Goal: Task Accomplishment & Management: Manage account settings

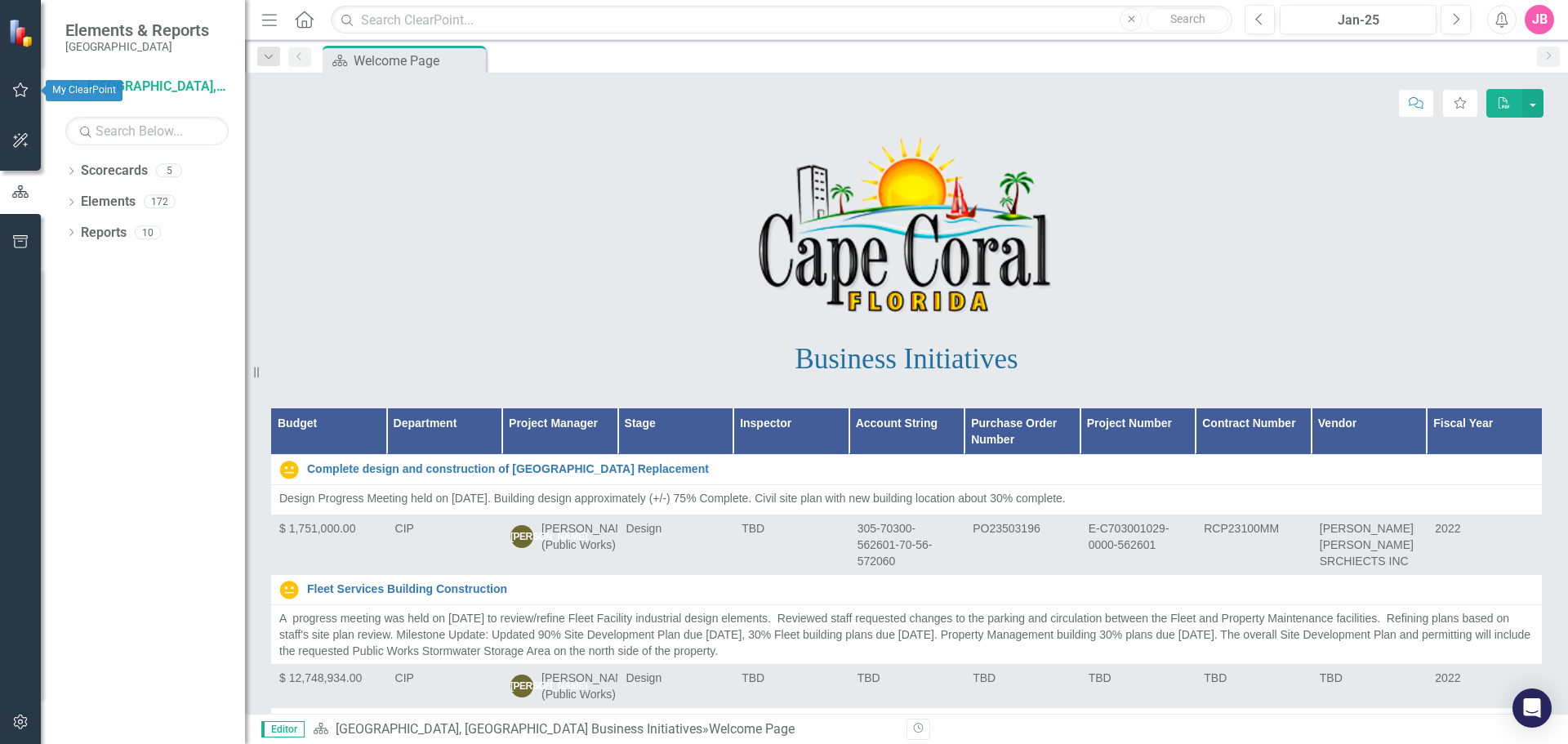
click at [26, 93] on icon "button" at bounding box center [21, 90] width 17 height 13
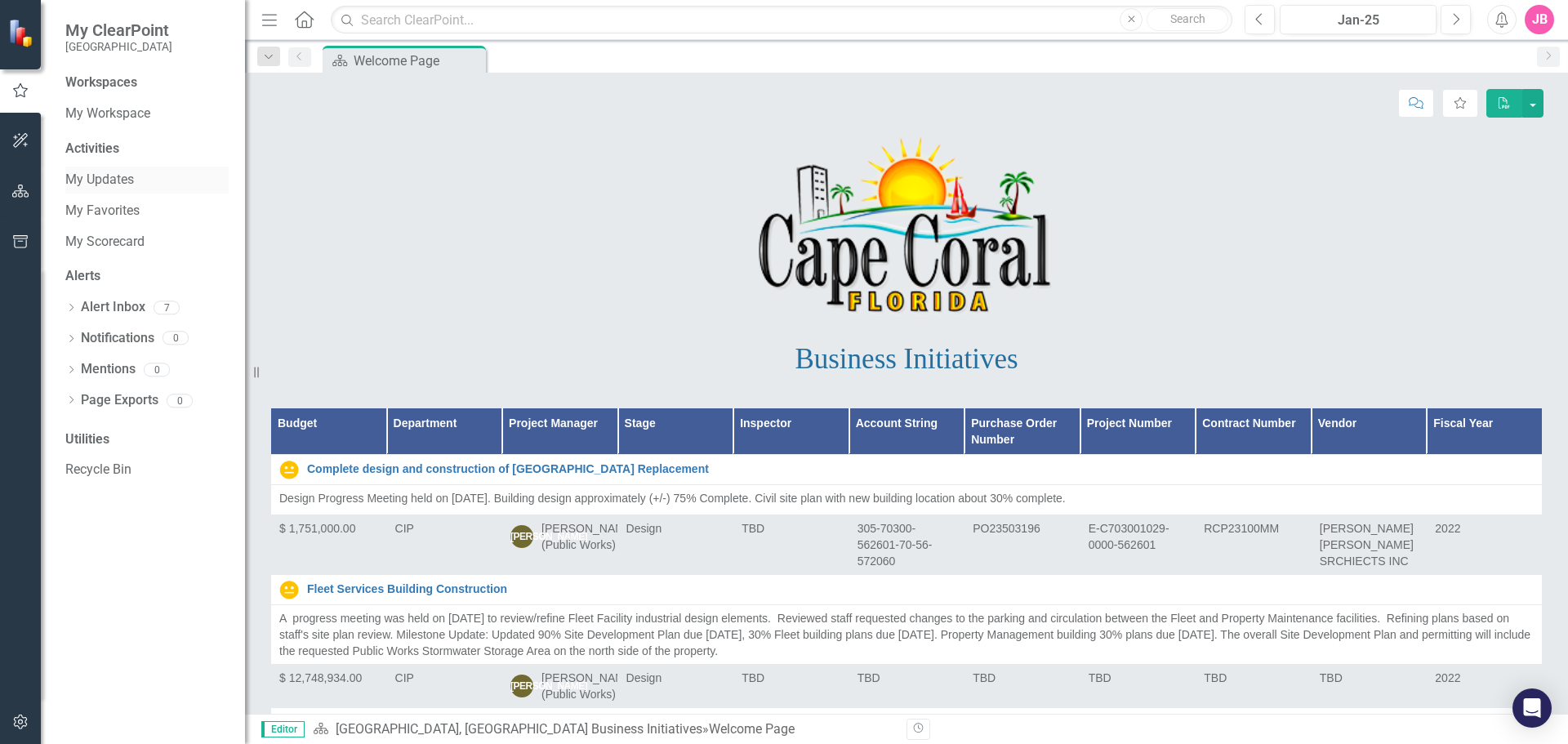
click at [119, 183] on link "My Updates" at bounding box center [147, 180] width 164 height 19
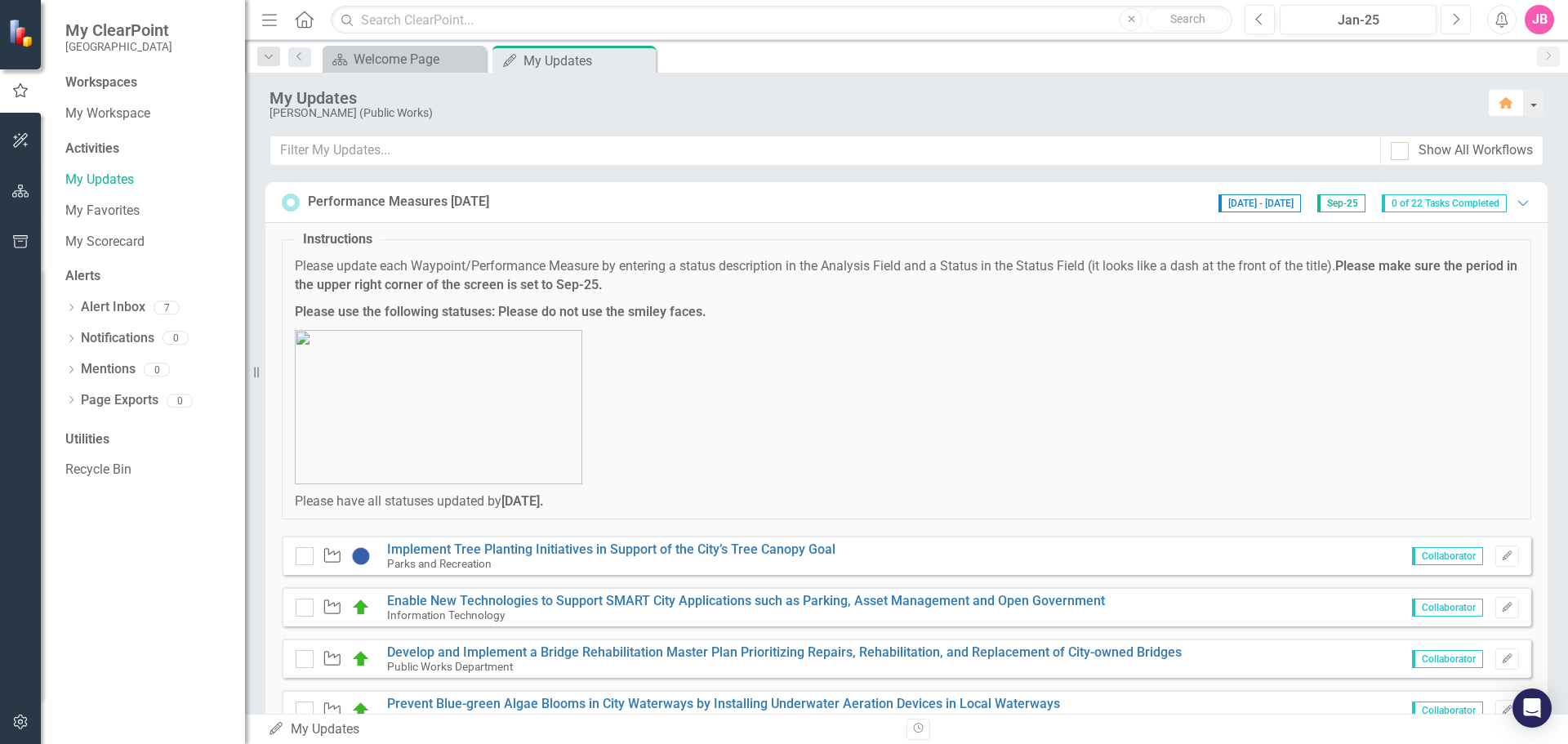
click at [1457, 21] on icon "button" at bounding box center [1457, 18] width 7 height 11
click at [1457, 20] on icon "Next" at bounding box center [1456, 19] width 9 height 15
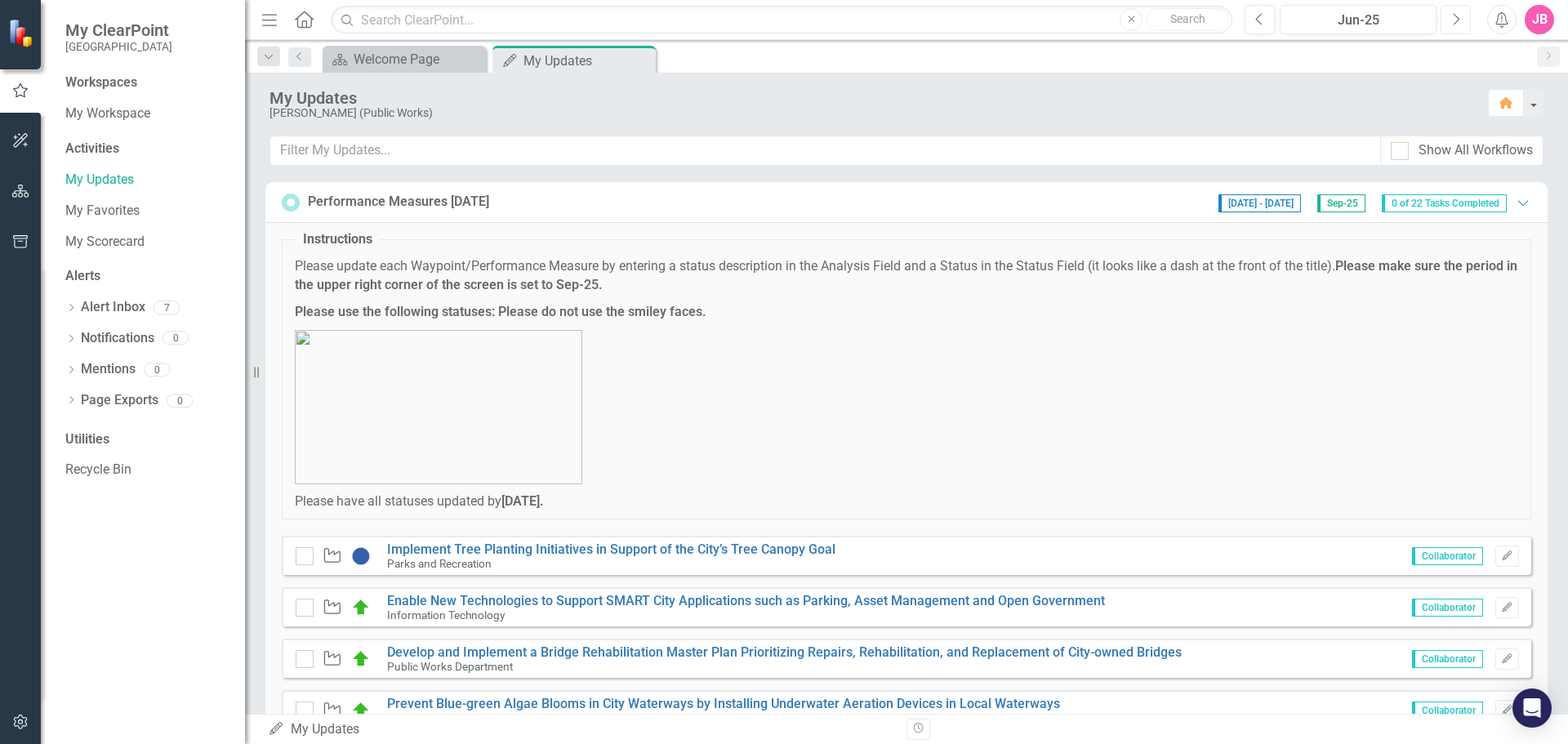
click at [1457, 20] on icon "Next" at bounding box center [1456, 19] width 9 height 15
click at [1262, 20] on icon "Previous" at bounding box center [1259, 19] width 9 height 15
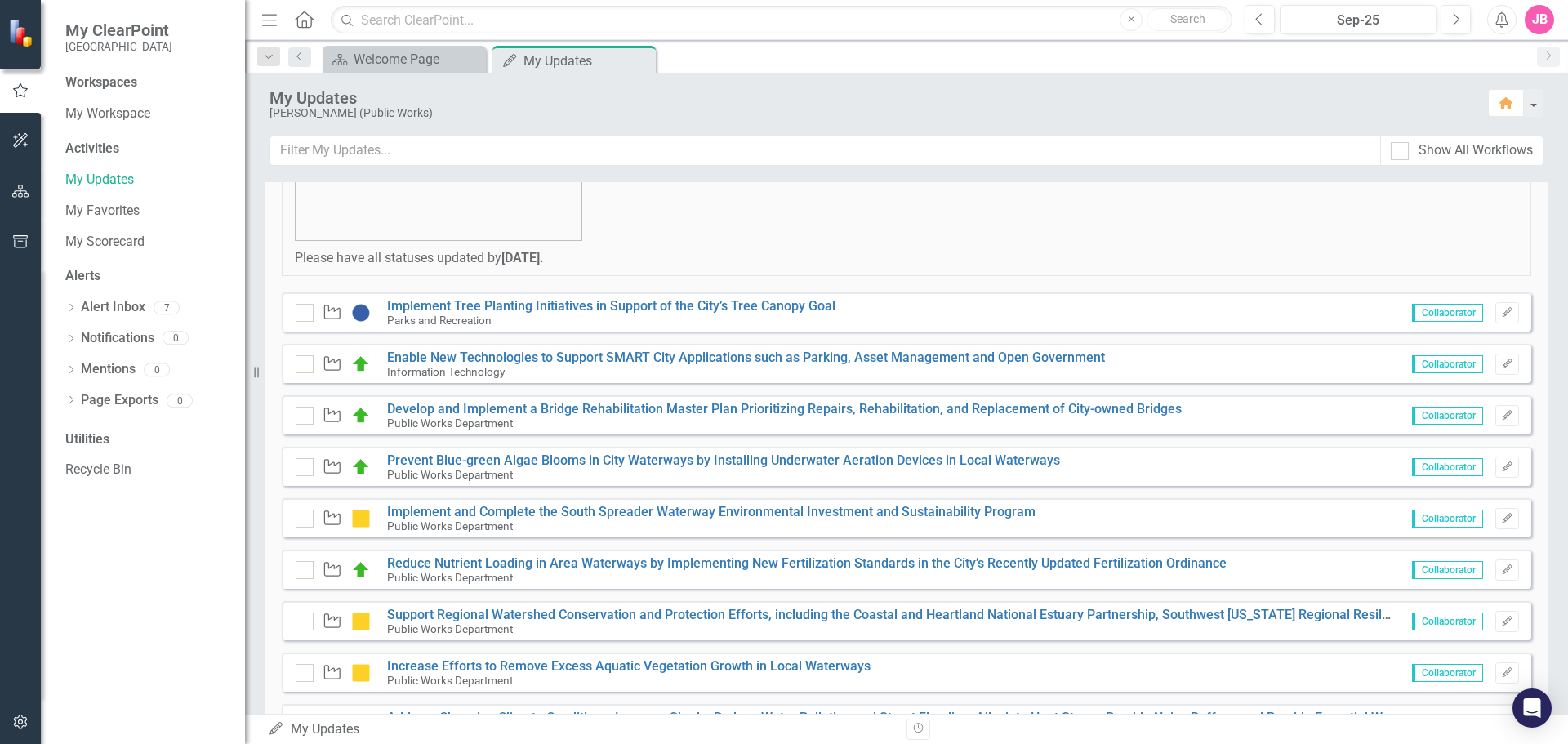
scroll to position [245, 0]
click at [735, 307] on link "Implement Tree Planting Initiatives in Support of the City’s Tree Canopy Goal" at bounding box center [611, 305] width 448 height 16
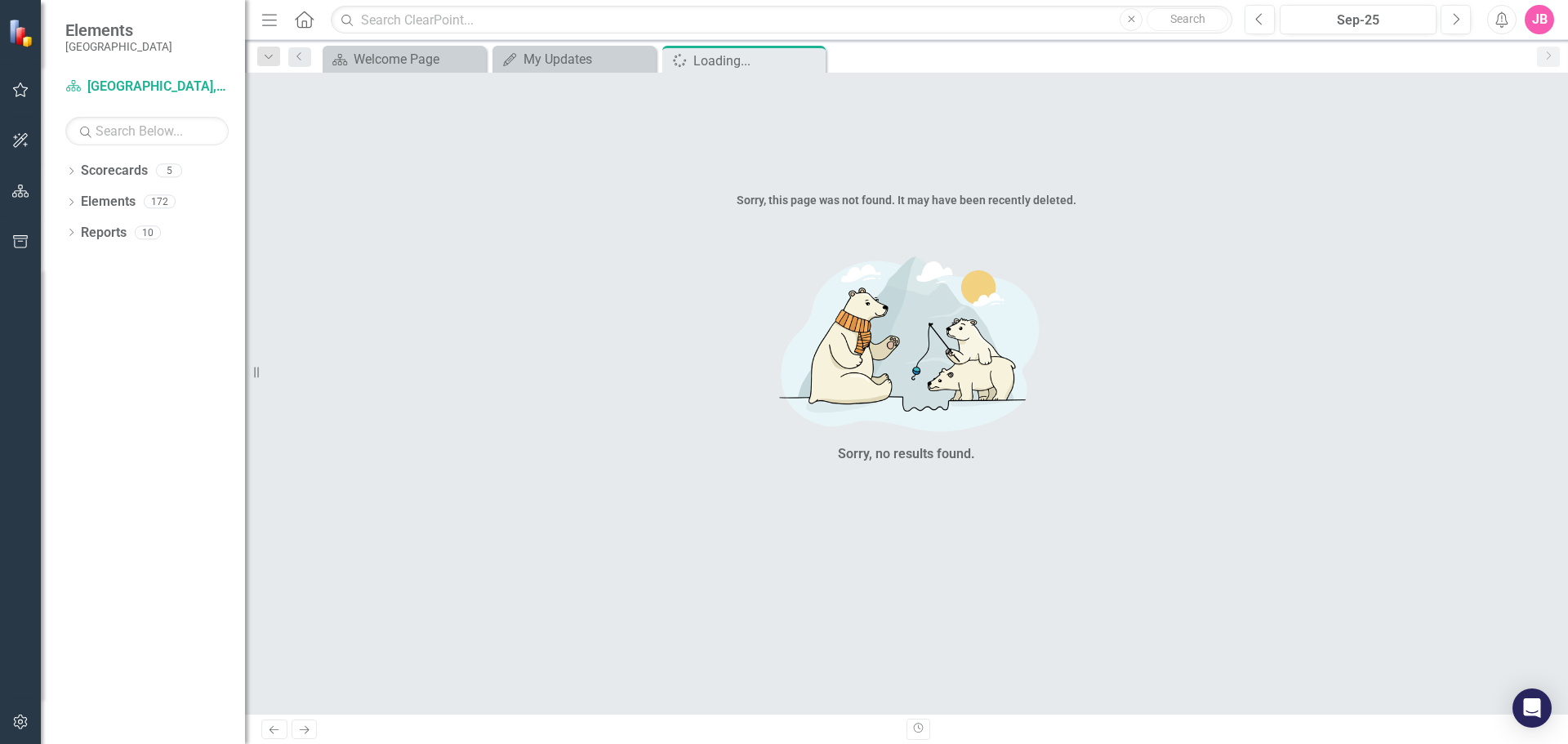
click at [305, 727] on icon at bounding box center [304, 729] width 10 height 8
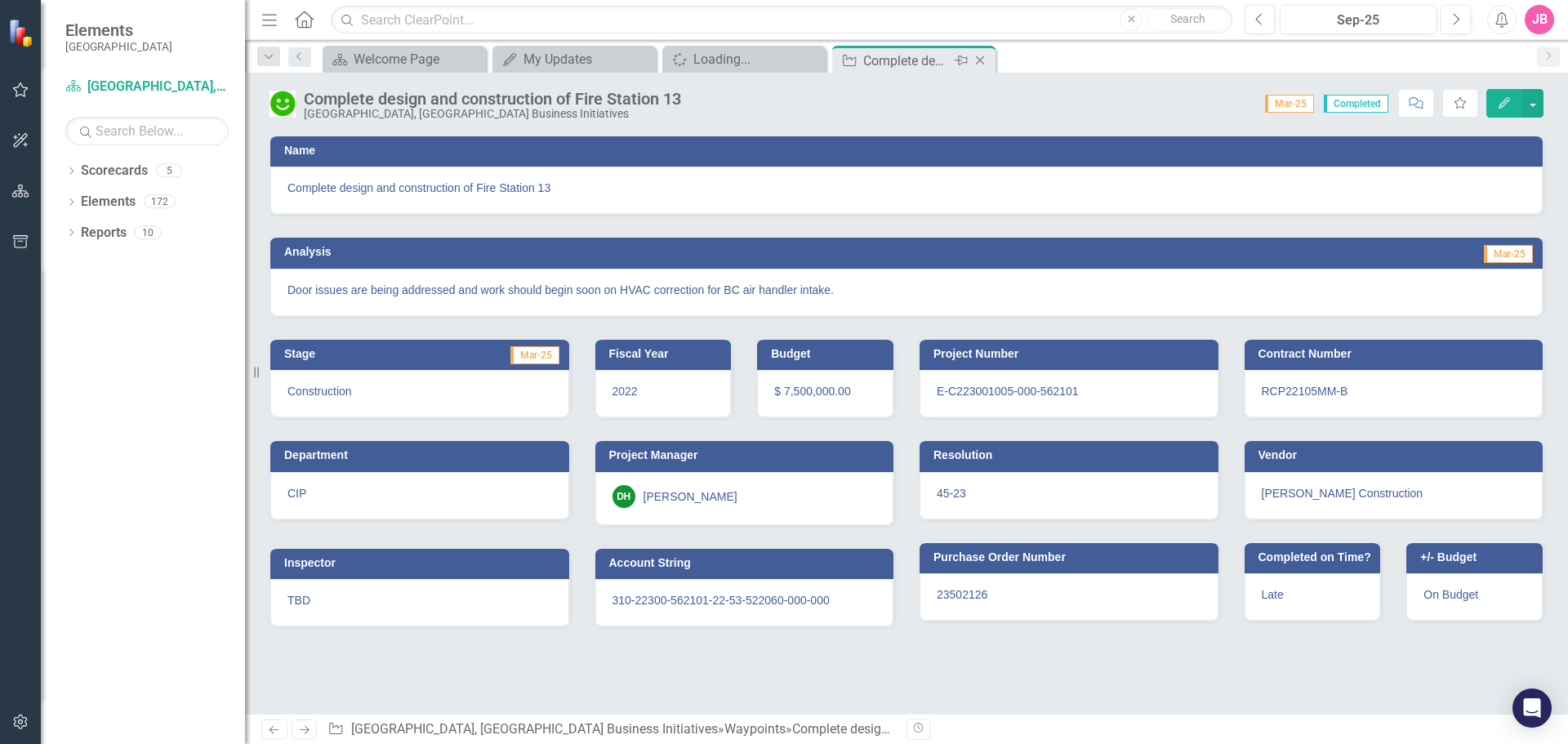
click at [982, 59] on icon "Close" at bounding box center [980, 60] width 17 height 13
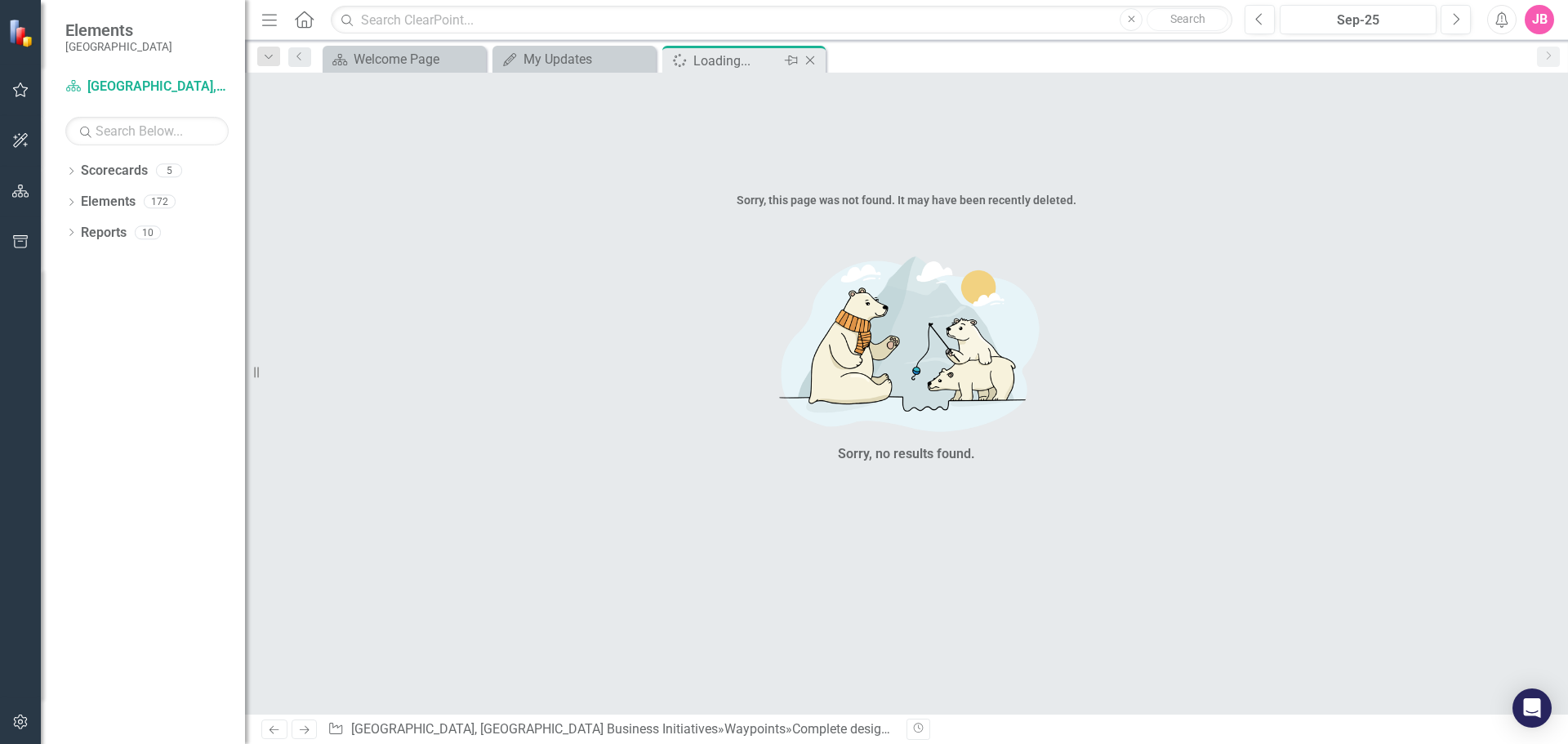
click at [816, 54] on icon "Close" at bounding box center [810, 60] width 17 height 13
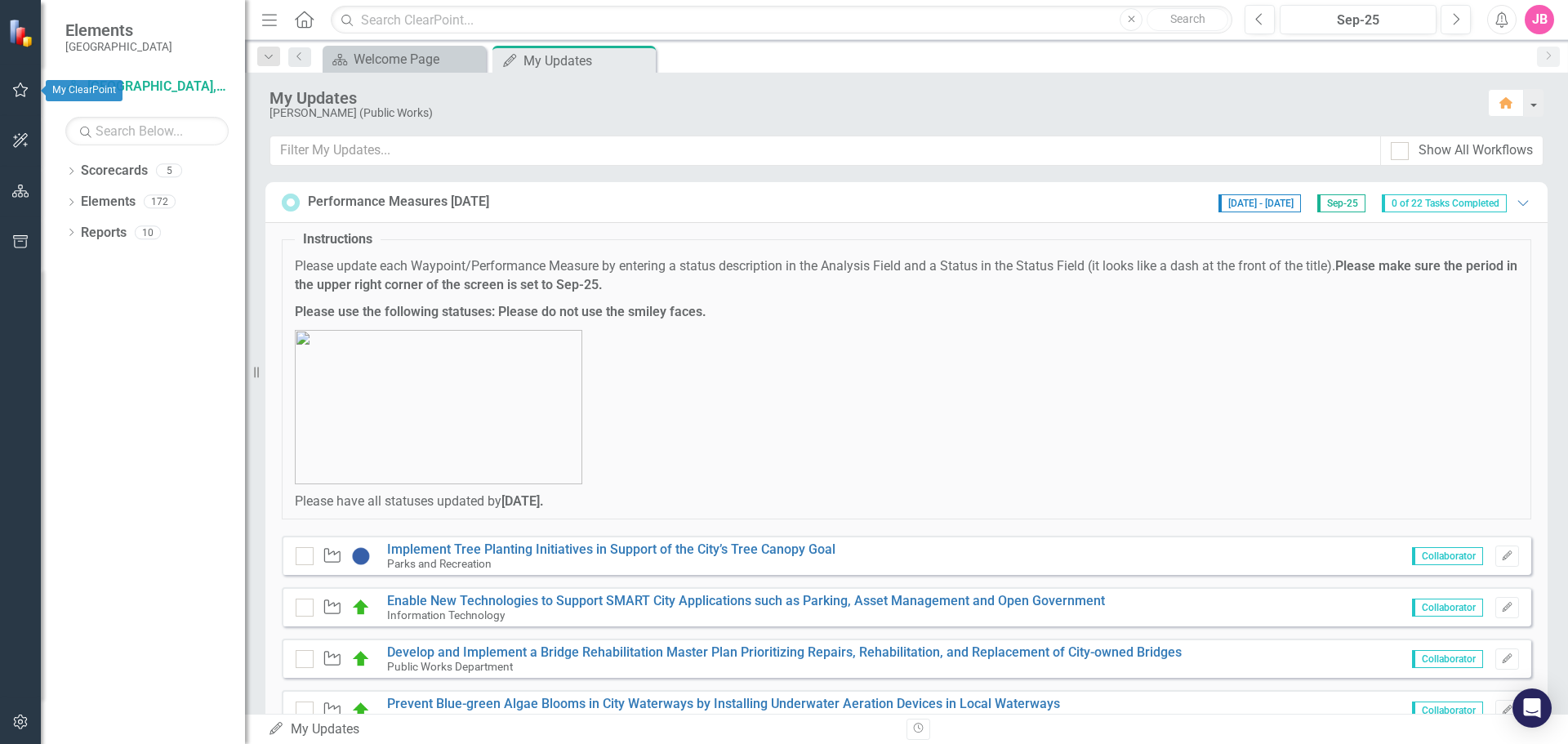
click at [18, 90] on icon "button" at bounding box center [21, 90] width 17 height 13
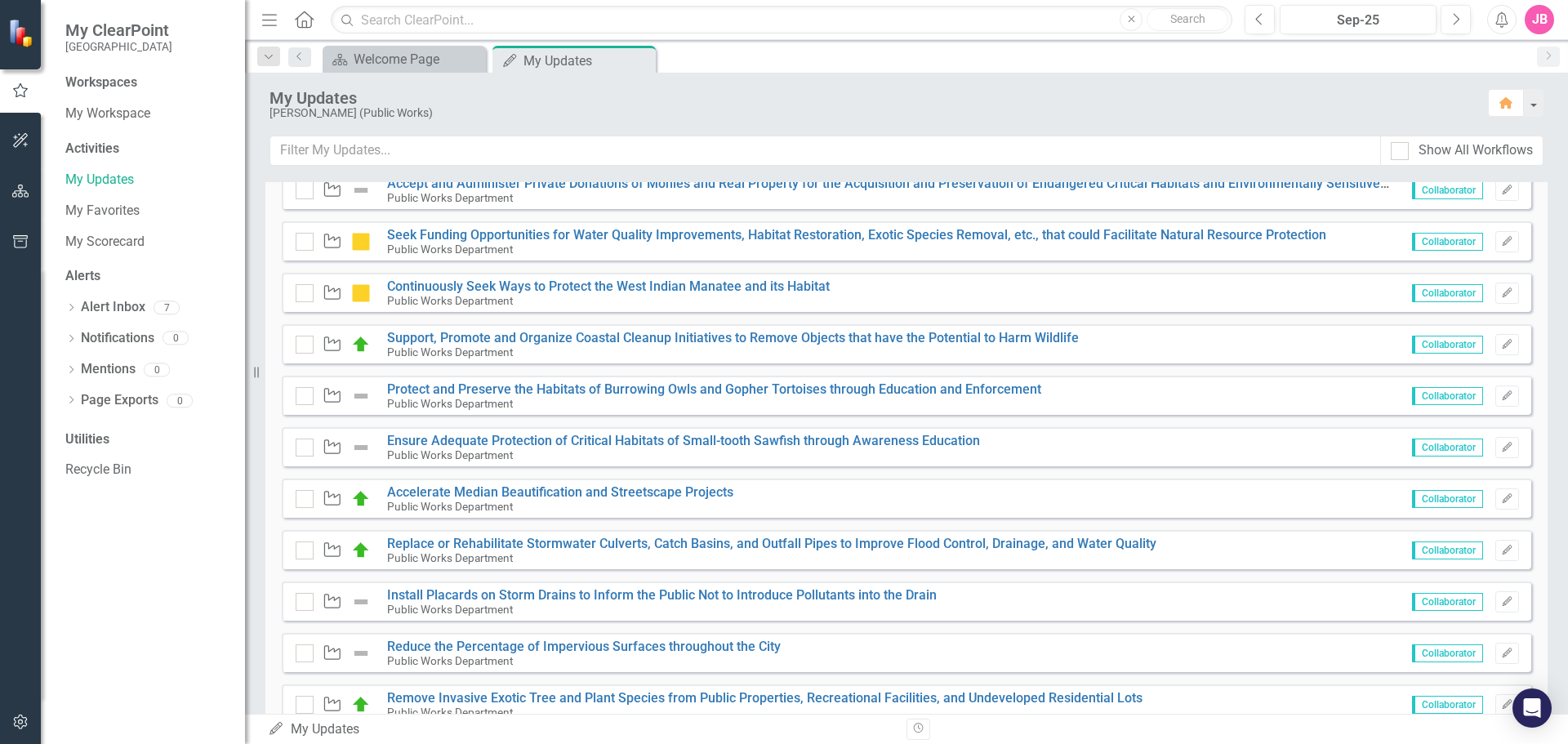
scroll to position [990, 0]
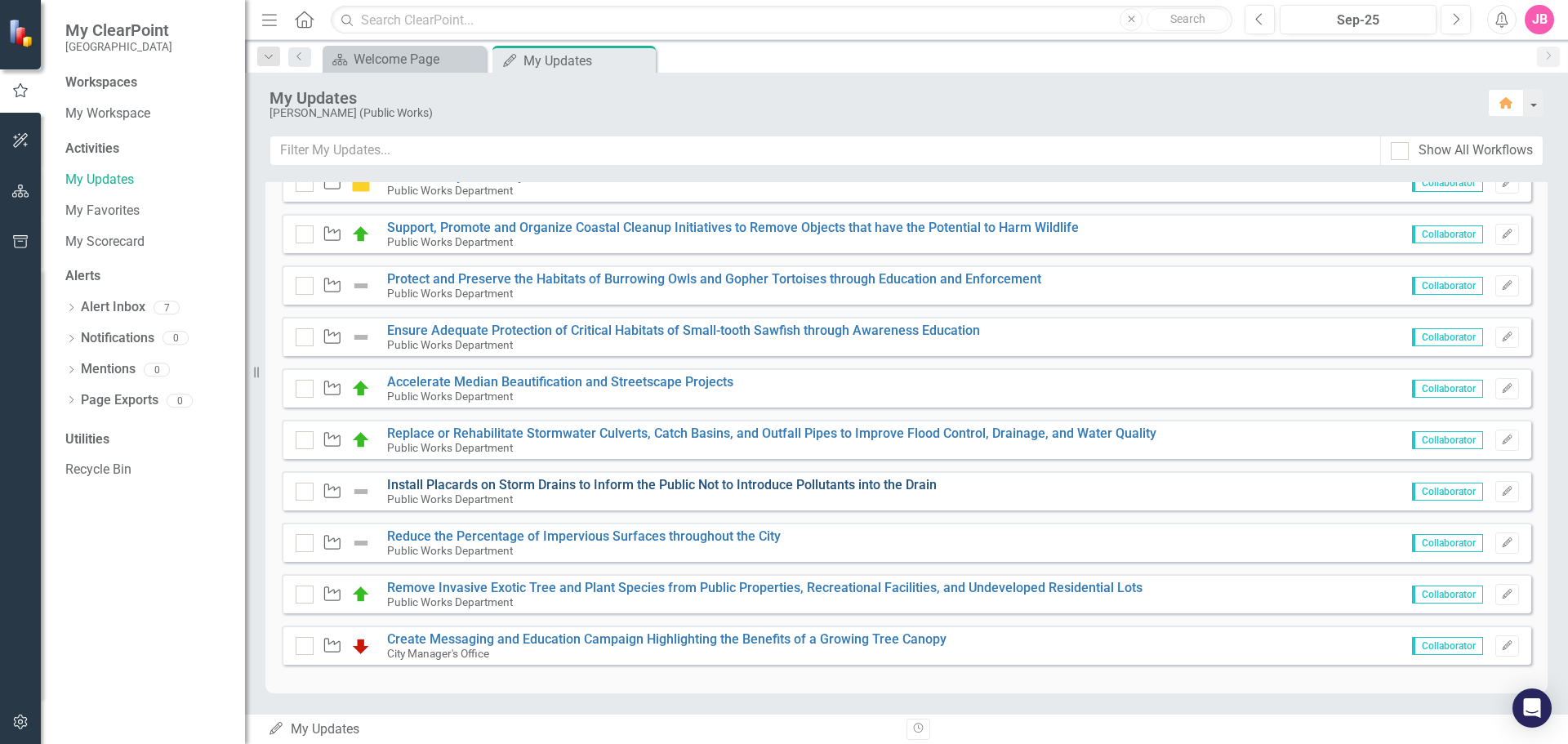
click at [485, 482] on link "Install Placards on Storm Drains to Inform the Public Not to Introduce Pollutan…" at bounding box center [662, 485] width 550 height 16
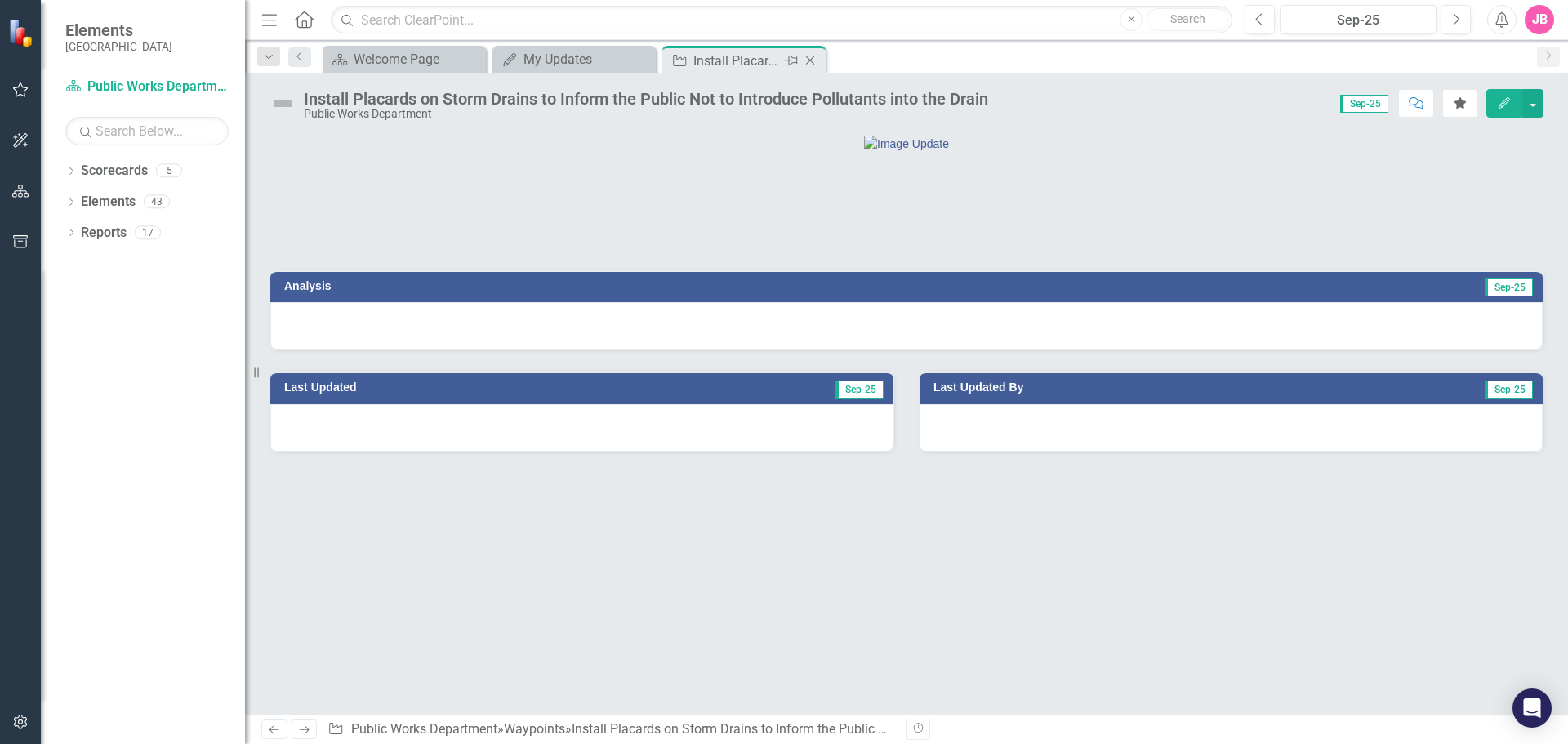
click at [810, 57] on icon "Close" at bounding box center [810, 60] width 17 height 13
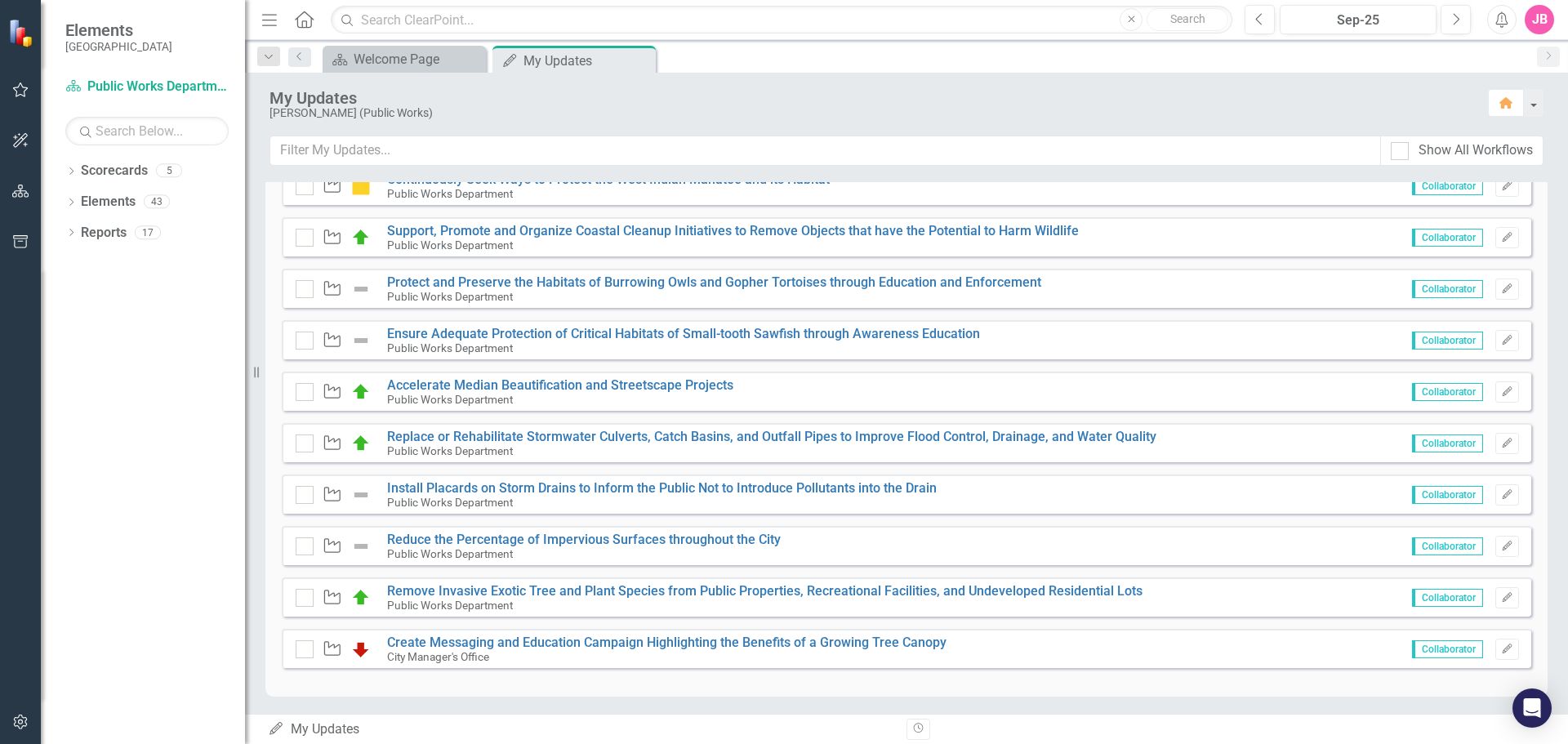
scroll to position [990, 0]
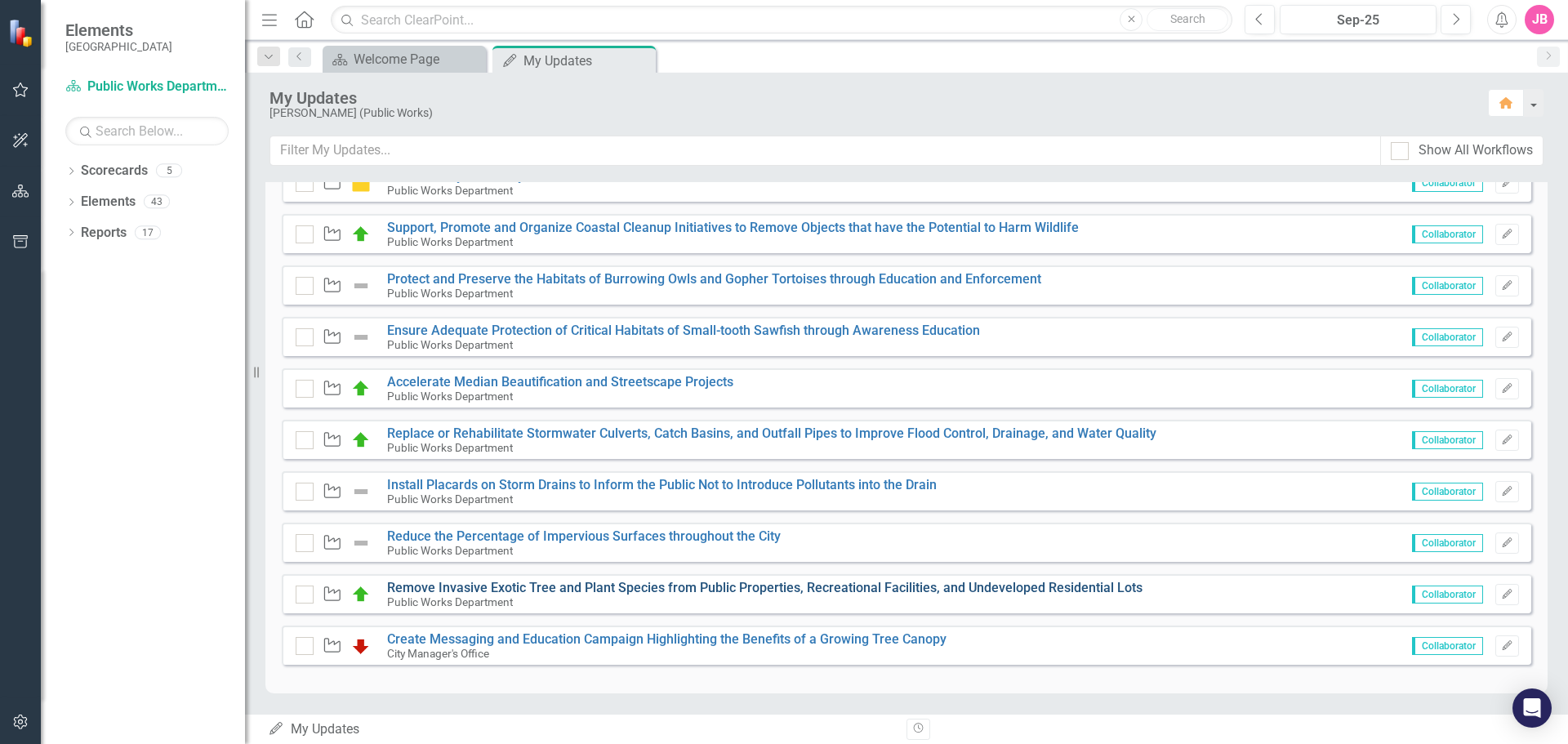
click at [599, 582] on link "Remove Invasive Exotic Tree and Plant Species from Public Properties, Recreatio…" at bounding box center [765, 587] width 755 height 16
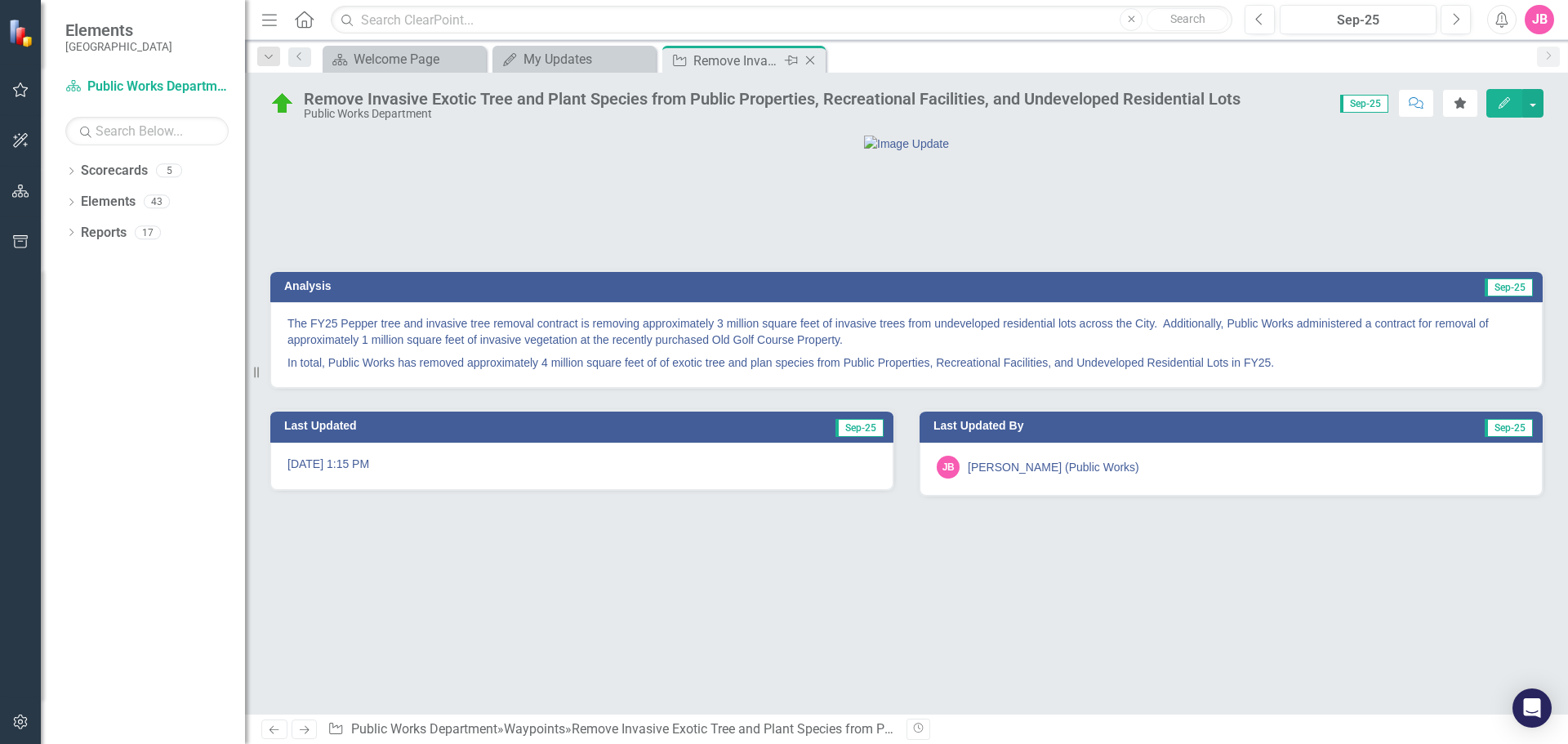
click at [810, 59] on icon "Close" at bounding box center [810, 60] width 17 height 13
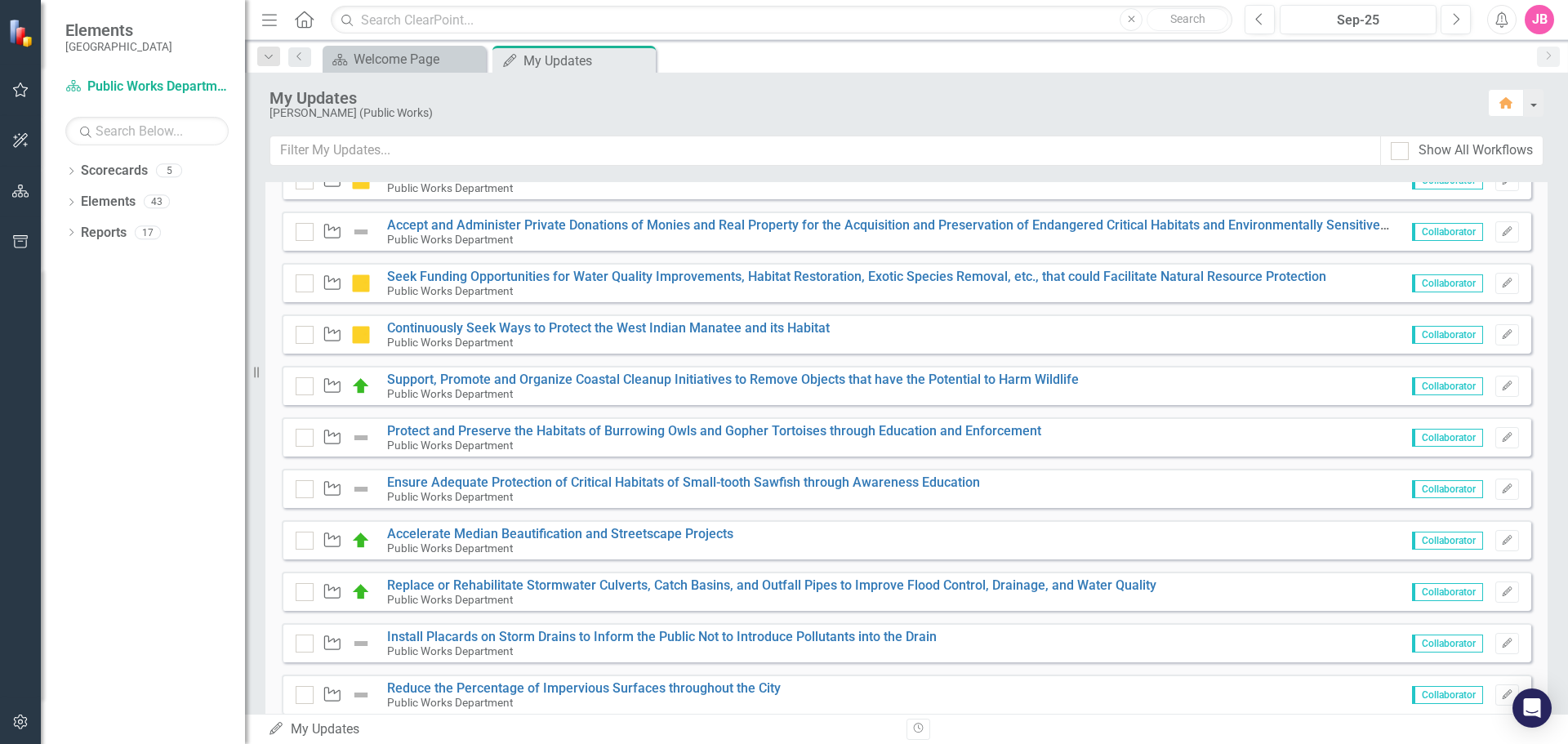
scroll to position [990, 0]
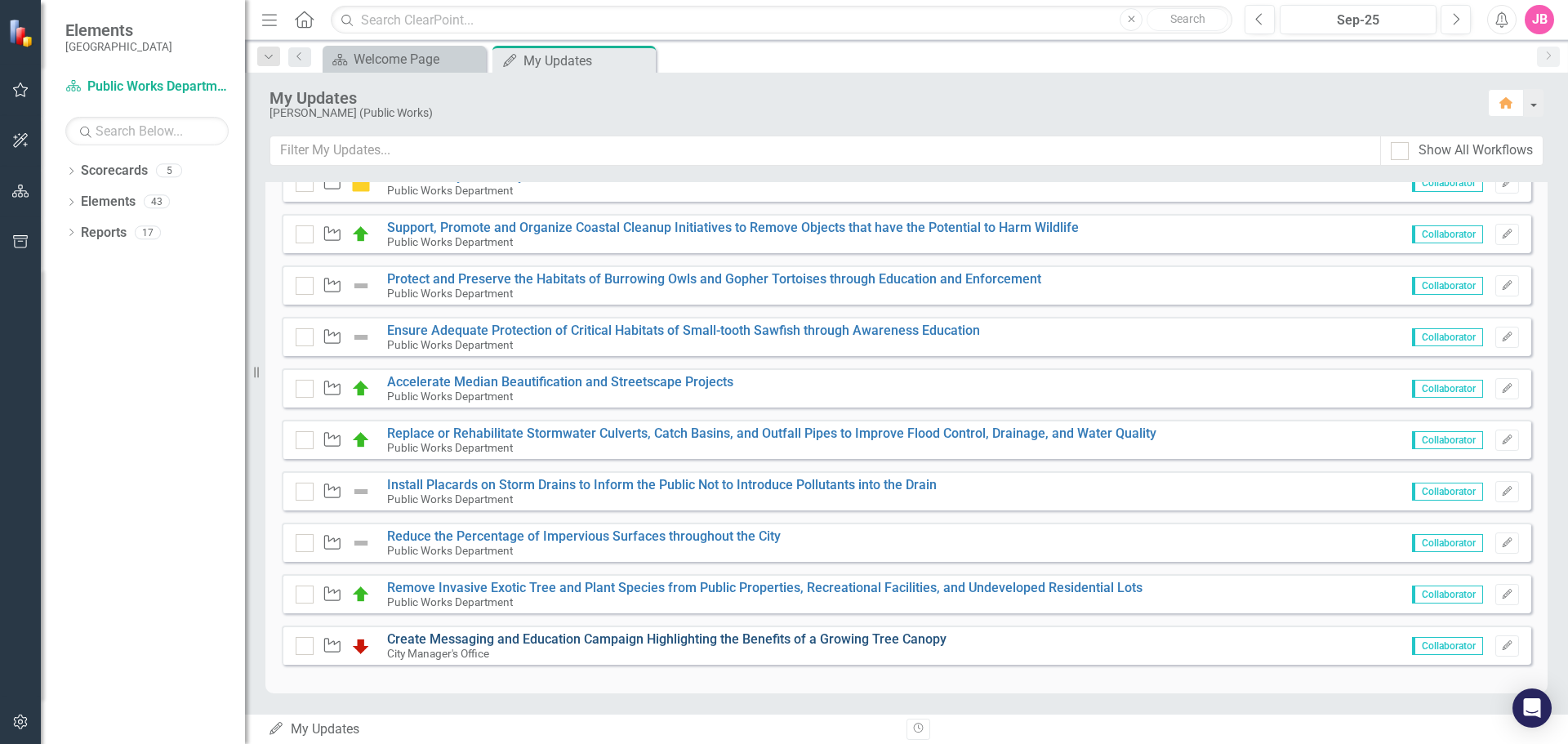
click at [547, 640] on link "Create Messaging and Education Campaign Highlighting the Benefits of a Growing …" at bounding box center [667, 639] width 560 height 16
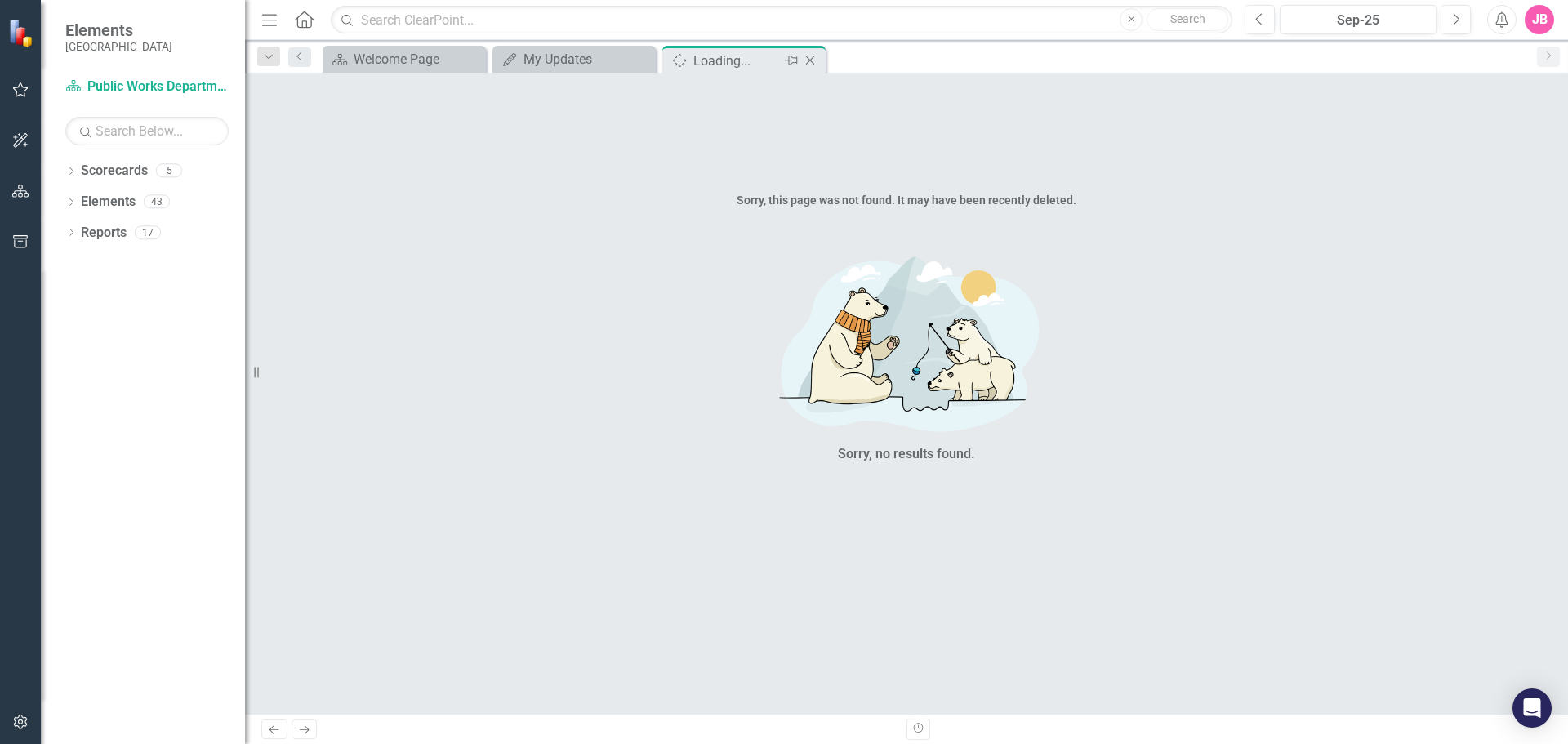
click at [810, 58] on icon "Close" at bounding box center [810, 60] width 17 height 13
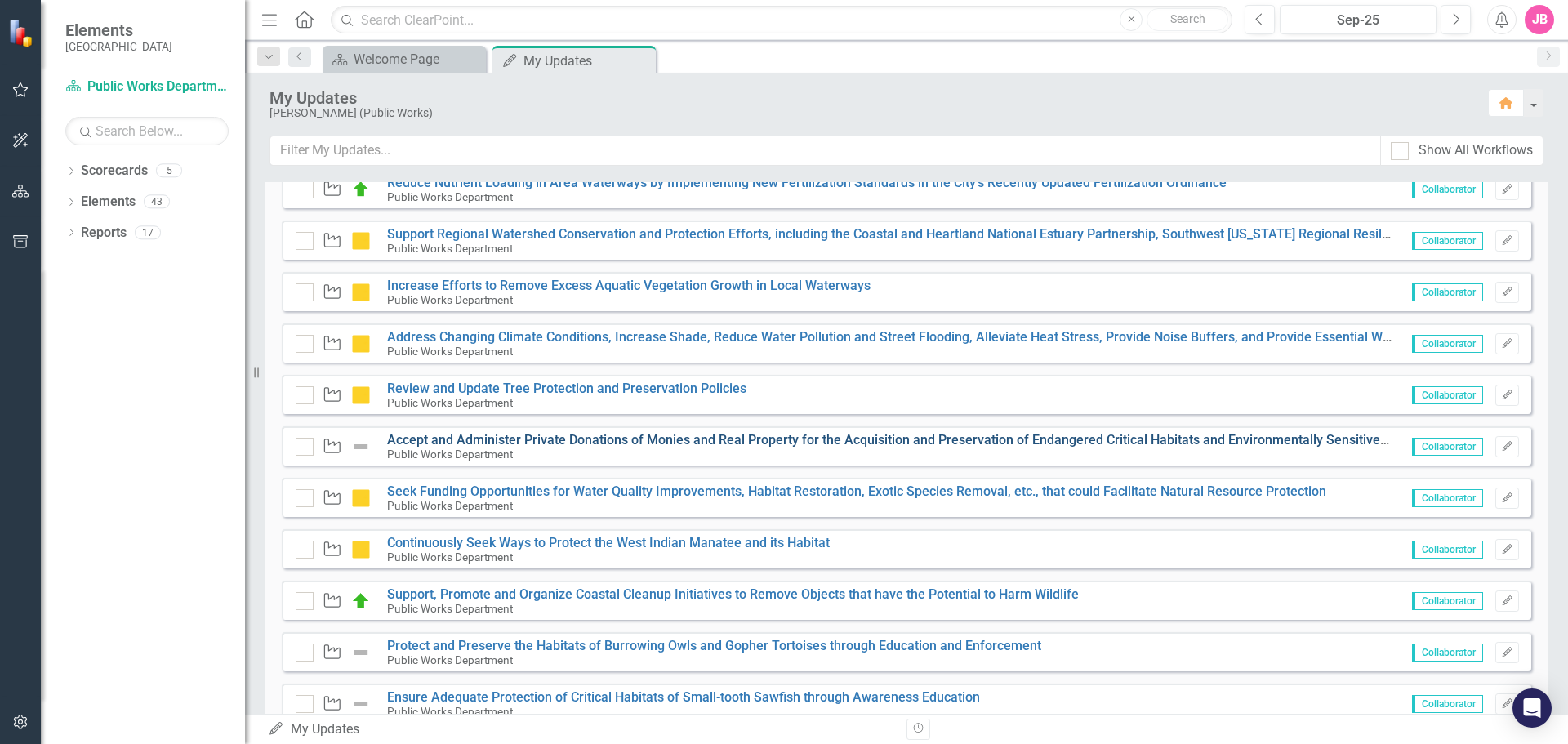
scroll to position [654, 0]
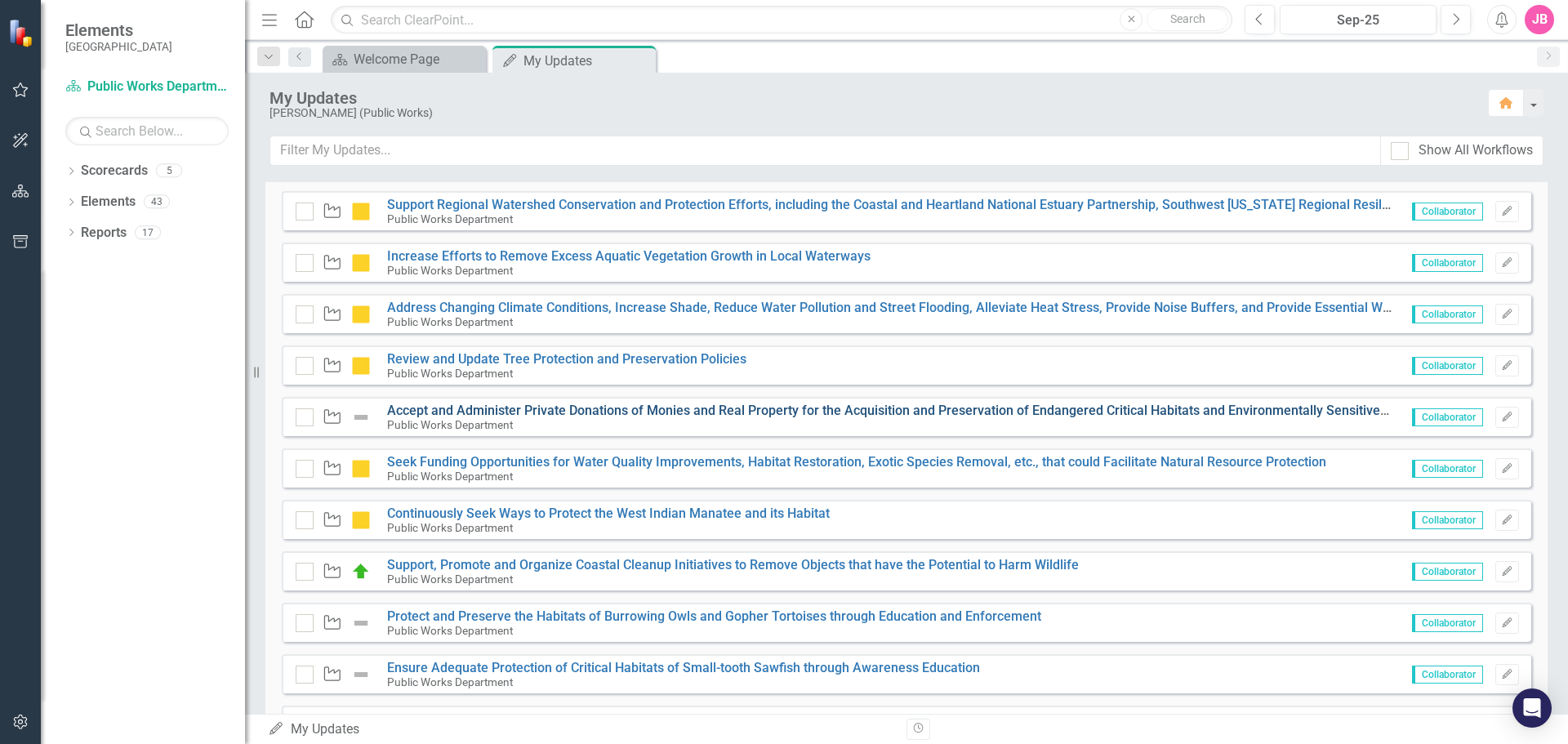
click at [620, 411] on link "Accept and Administer Private Donations of Monies and Real Property for the Acq…" at bounding box center [903, 411] width 1032 height 16
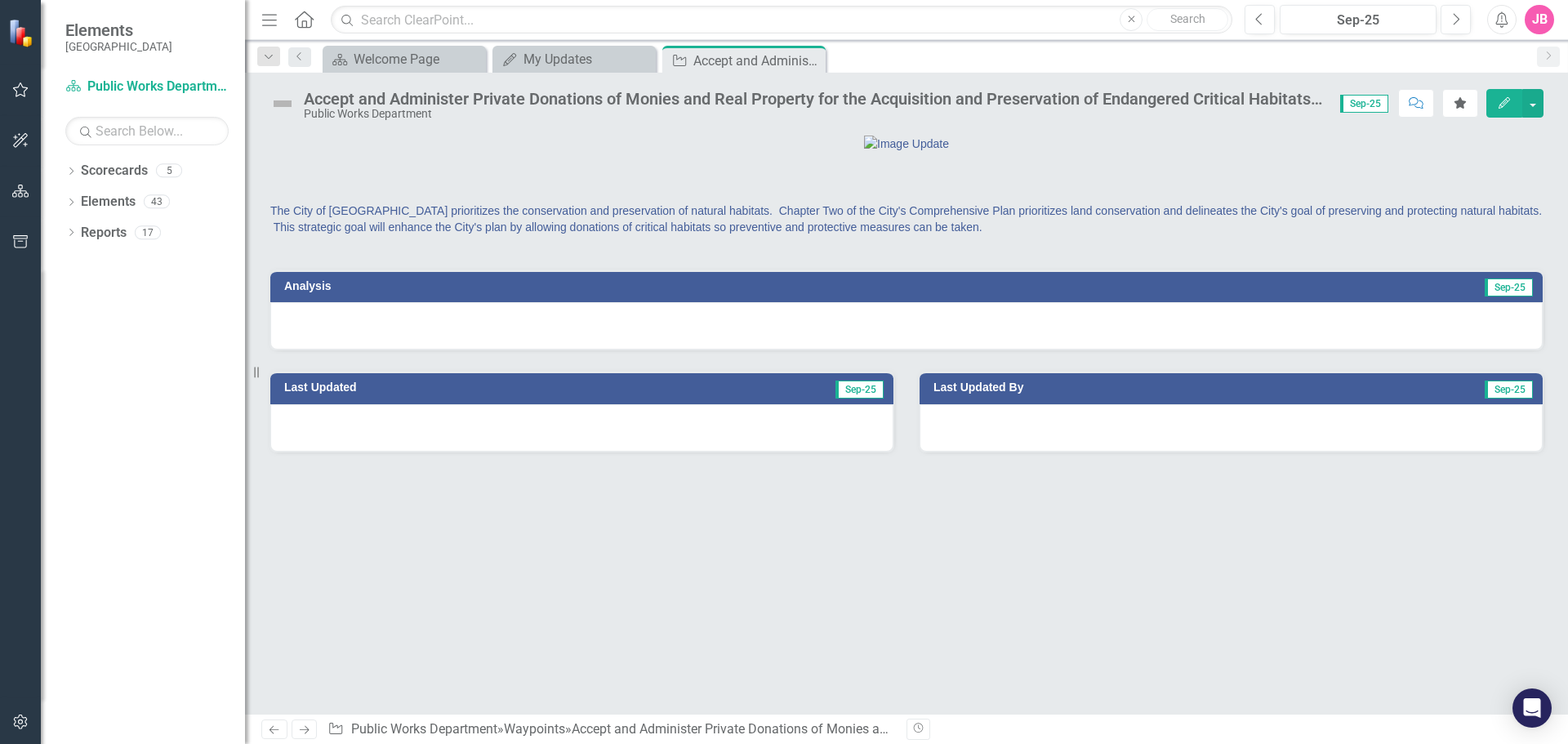
click at [290, 350] on div at bounding box center [907, 325] width 1272 height 47
click at [292, 350] on div at bounding box center [907, 325] width 1272 height 47
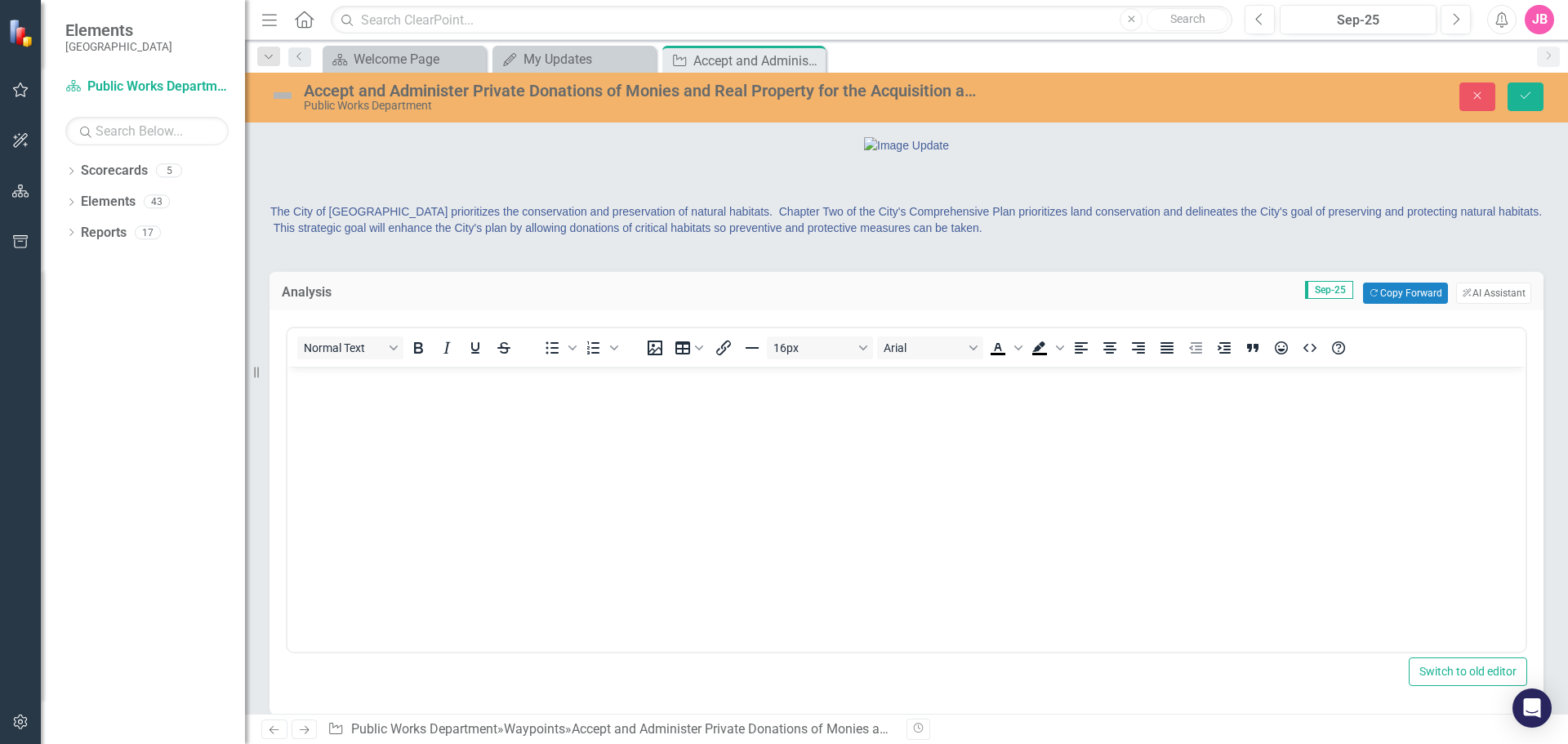
click at [333, 407] on div "Normal Text To open the popup, press Shift+Enter To open the popup, press Shift…" at bounding box center [906, 488] width 1241 height 331
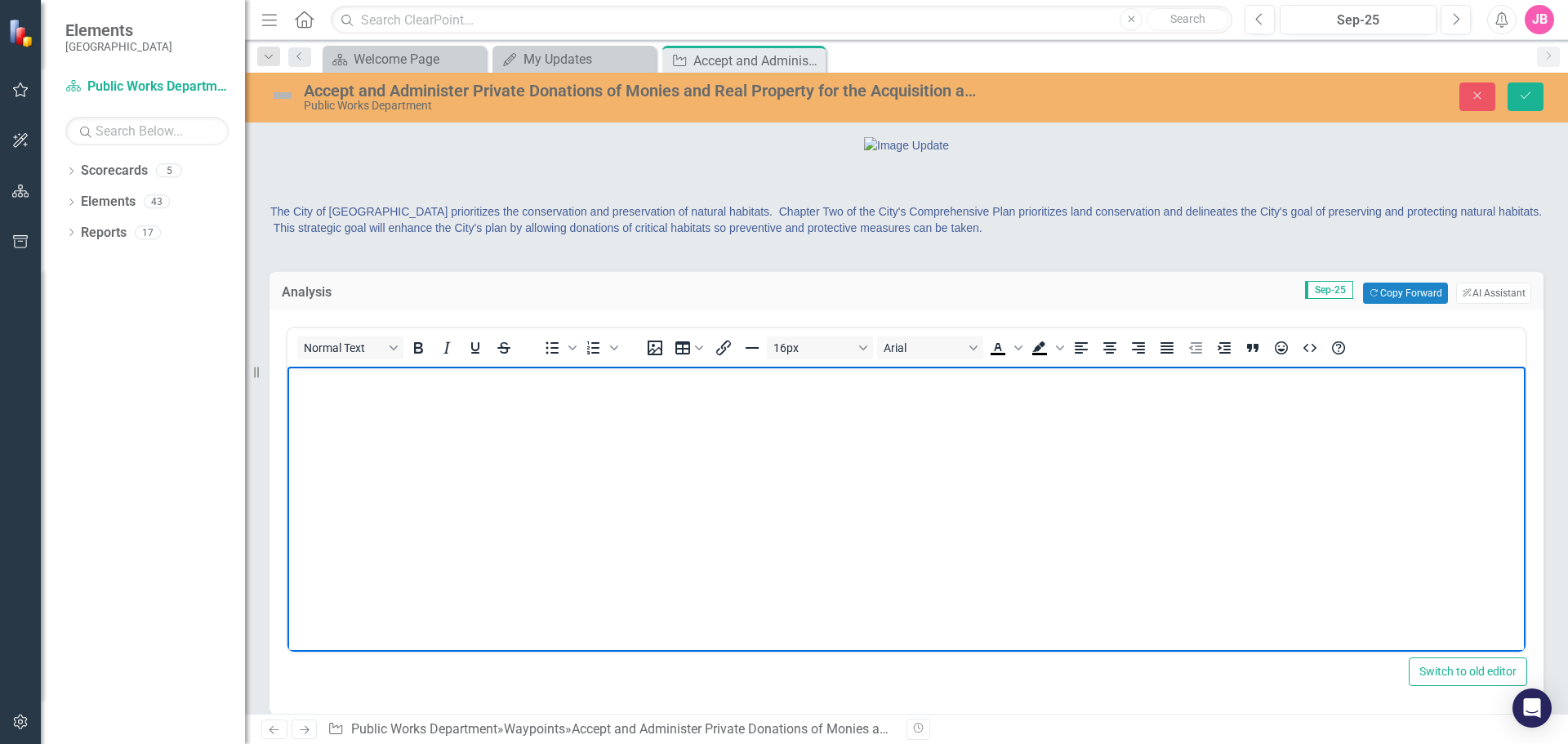
click at [338, 412] on body "Rich Text Area. Press ALT-0 for help." at bounding box center [906, 489] width 1238 height 245
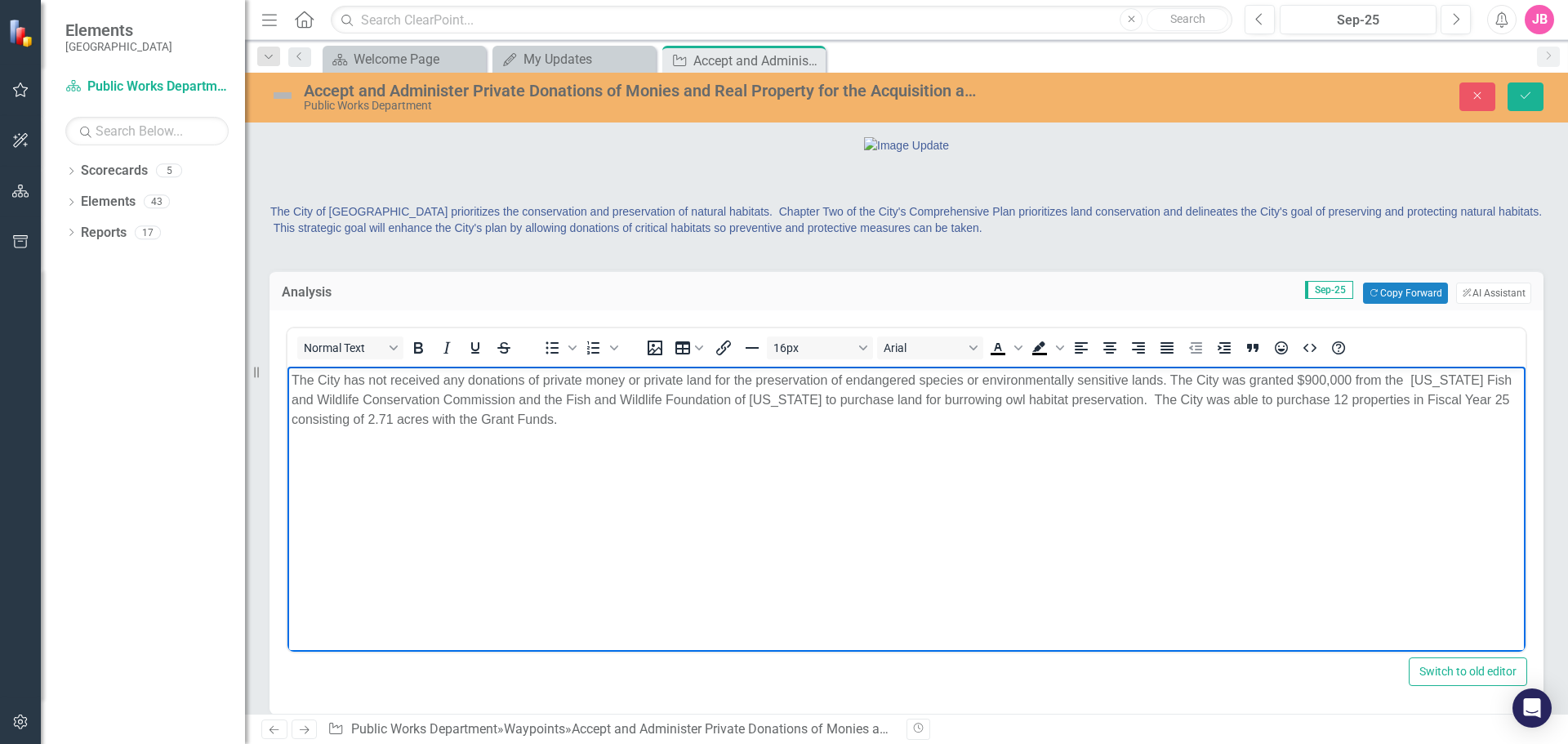
click at [287, 91] on img at bounding box center [283, 96] width 26 height 26
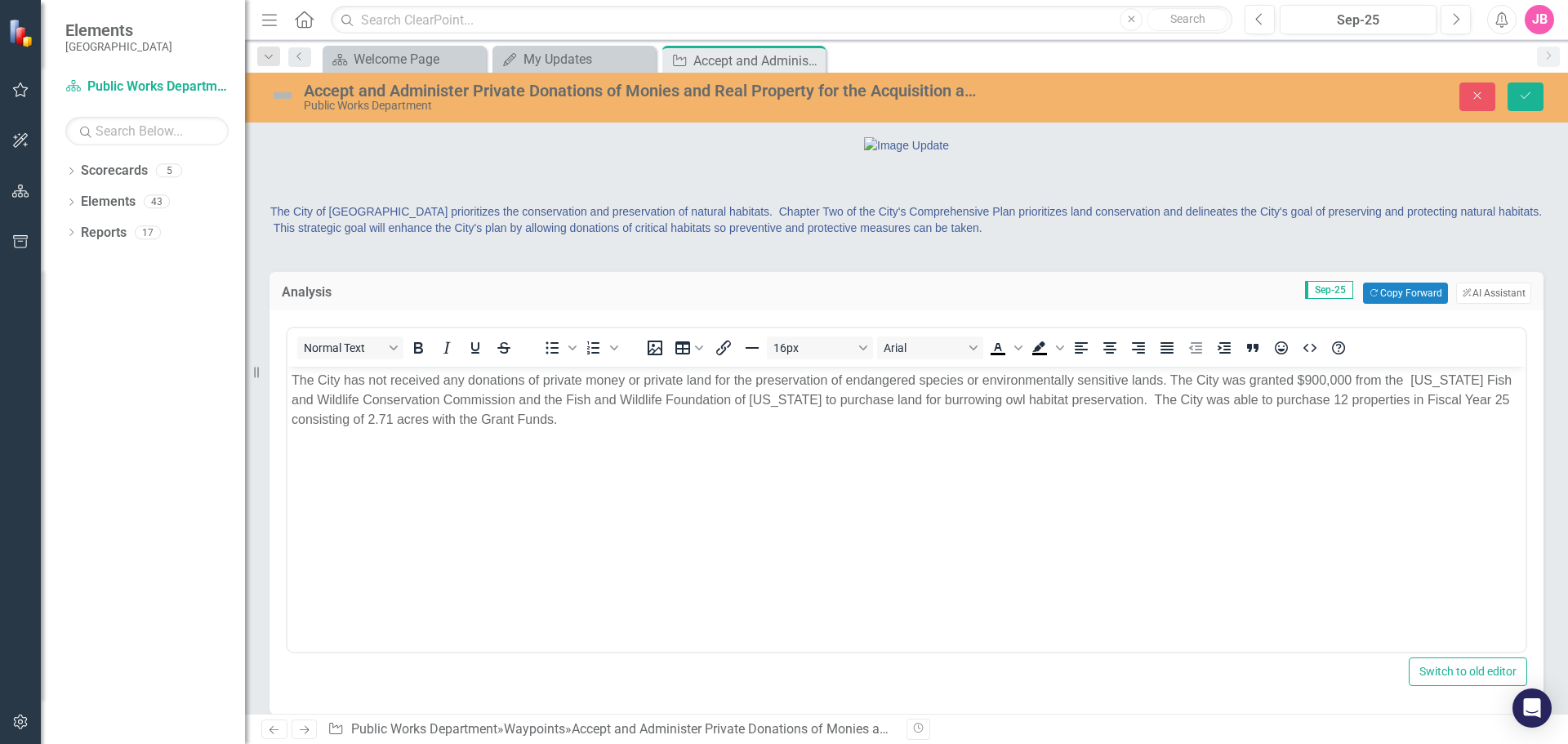
click at [287, 99] on img at bounding box center [283, 96] width 26 height 26
click at [285, 98] on img at bounding box center [283, 96] width 26 height 26
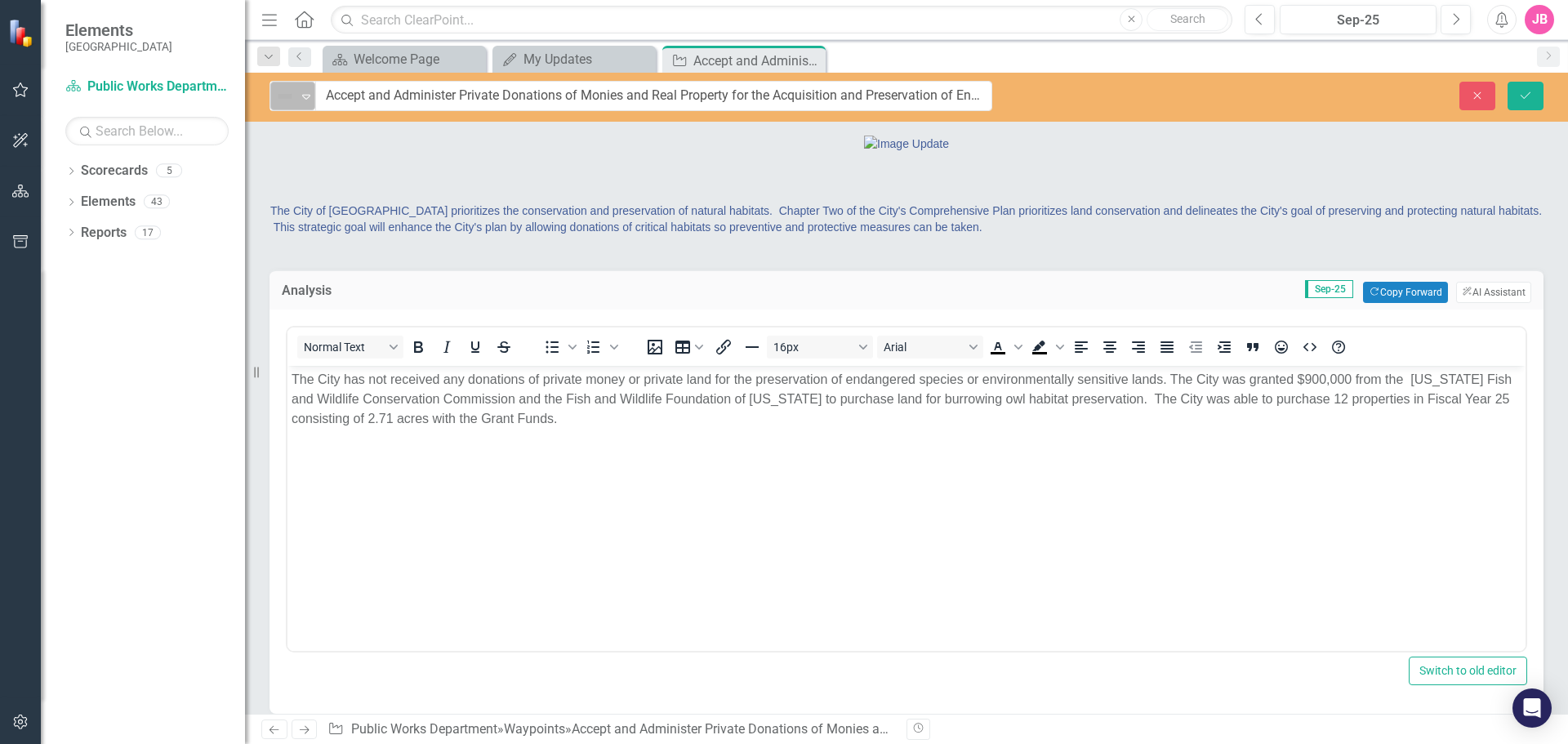
click at [306, 101] on icon "Expand" at bounding box center [306, 96] width 17 height 13
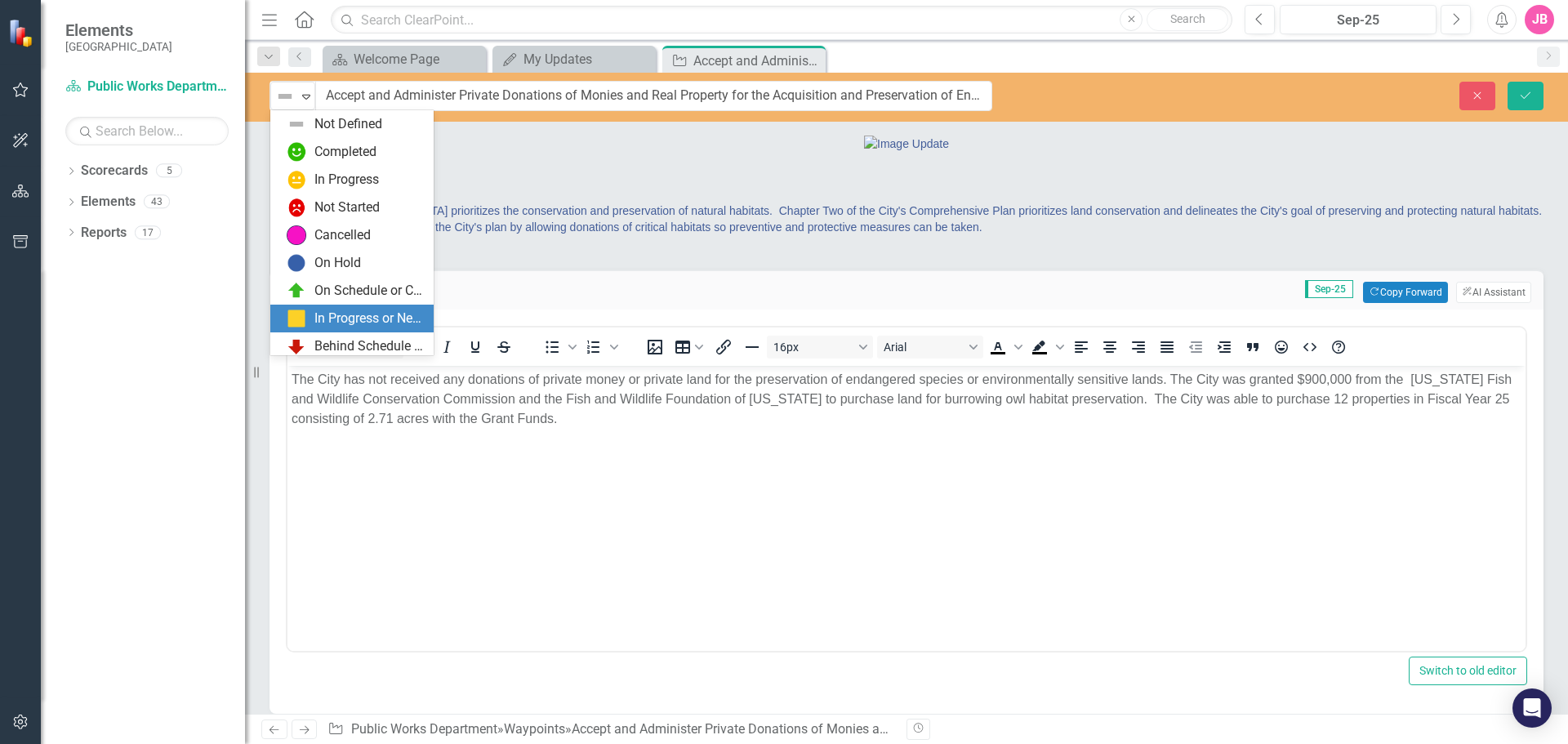
click at [346, 316] on div "In Progress or Needs Work" at bounding box center [369, 319] width 110 height 19
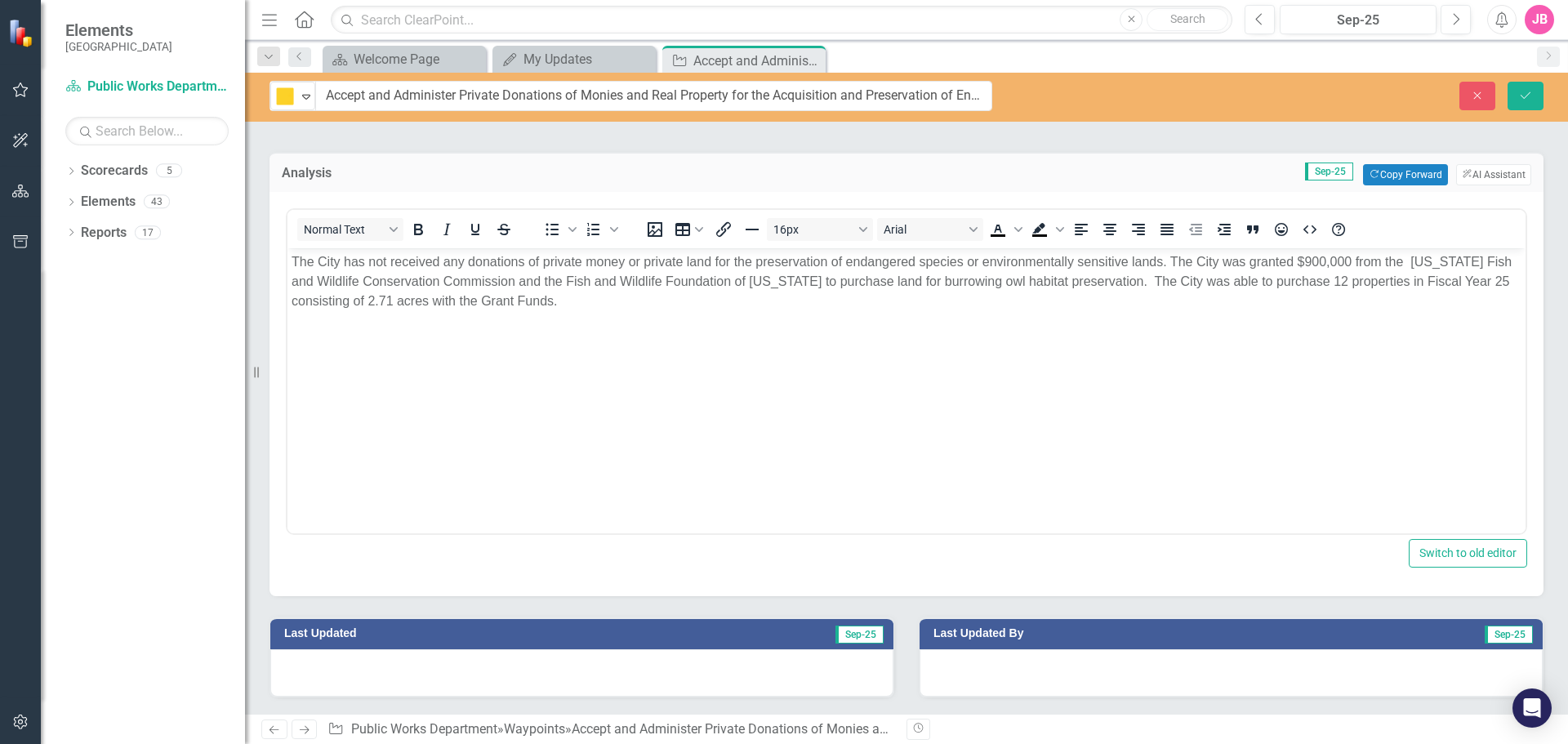
scroll to position [203, 0]
drag, startPoint x: 1520, startPoint y: 98, endPoint x: 1520, endPoint y: 110, distance: 12.0
click at [1521, 98] on icon "Save" at bounding box center [1525, 95] width 15 height 11
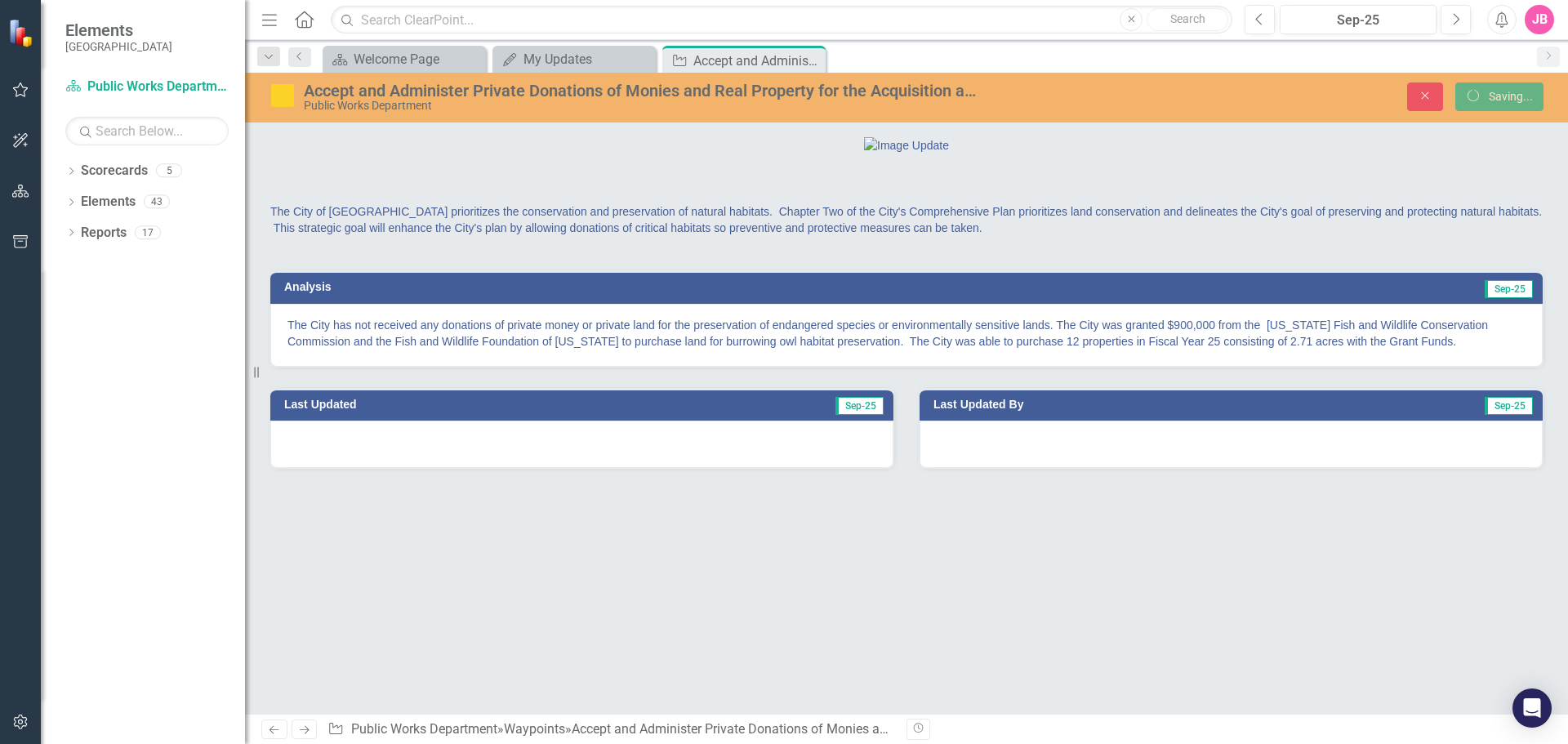
scroll to position [0, 0]
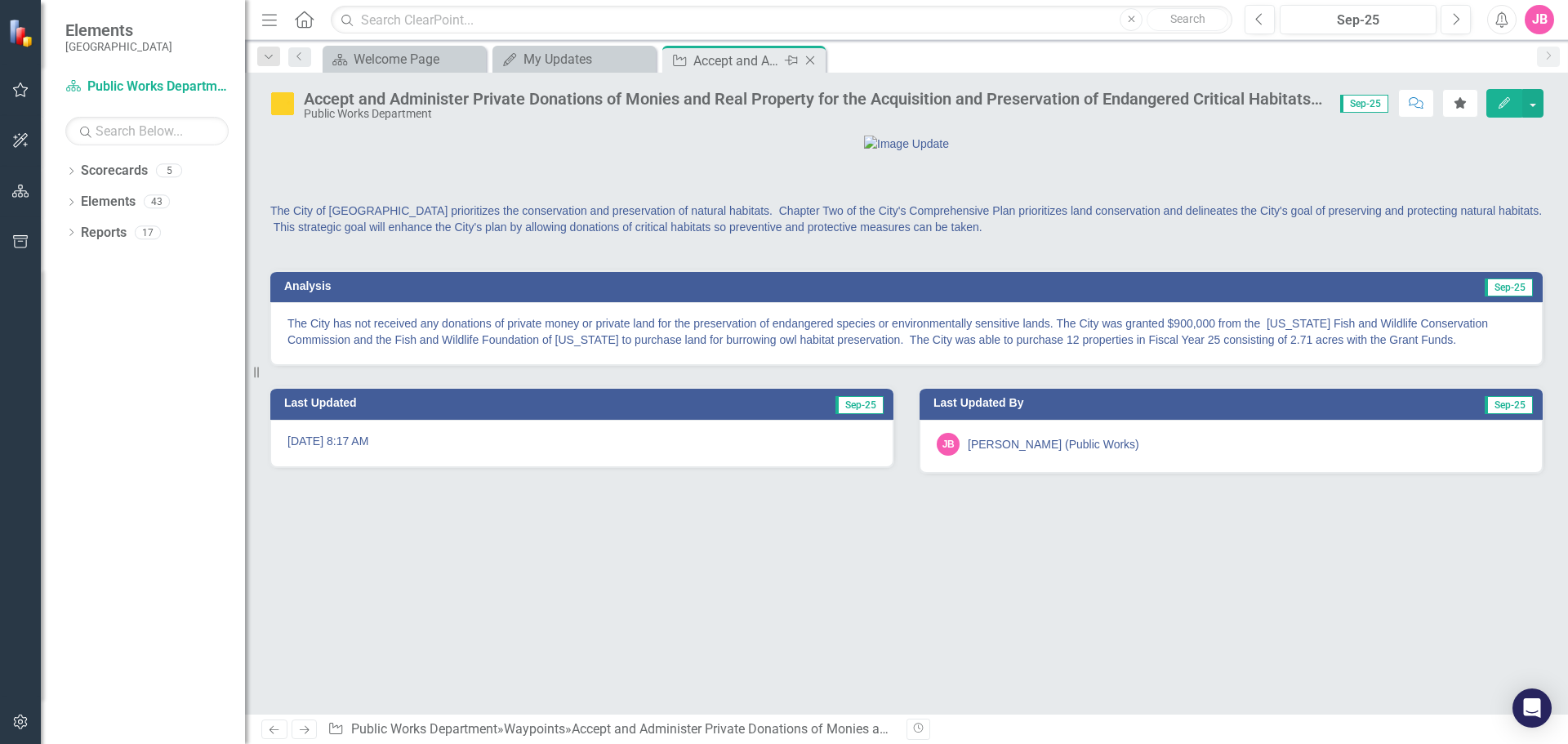
click at [811, 56] on icon "Close" at bounding box center [810, 60] width 17 height 13
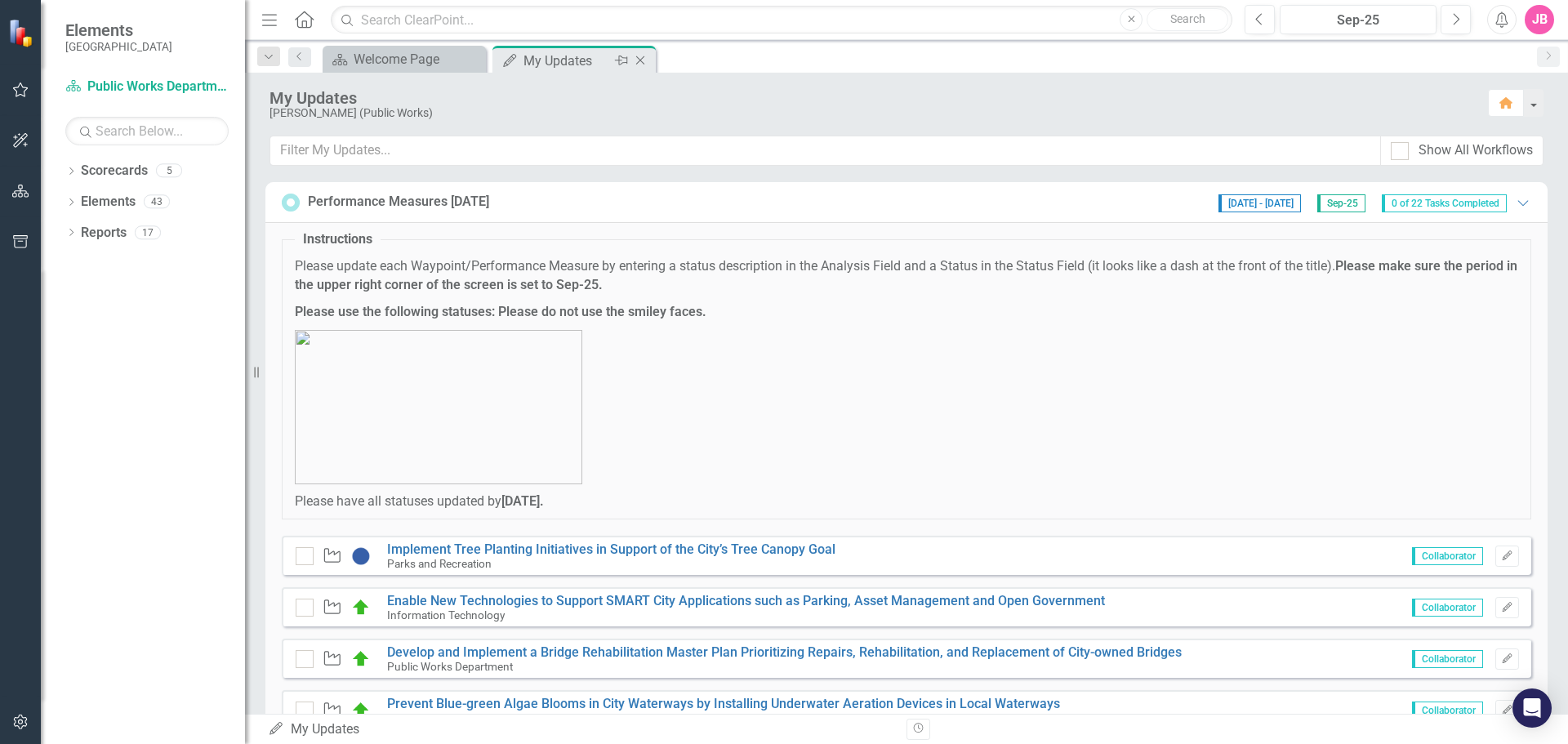
click at [640, 63] on icon "Close" at bounding box center [640, 60] width 17 height 13
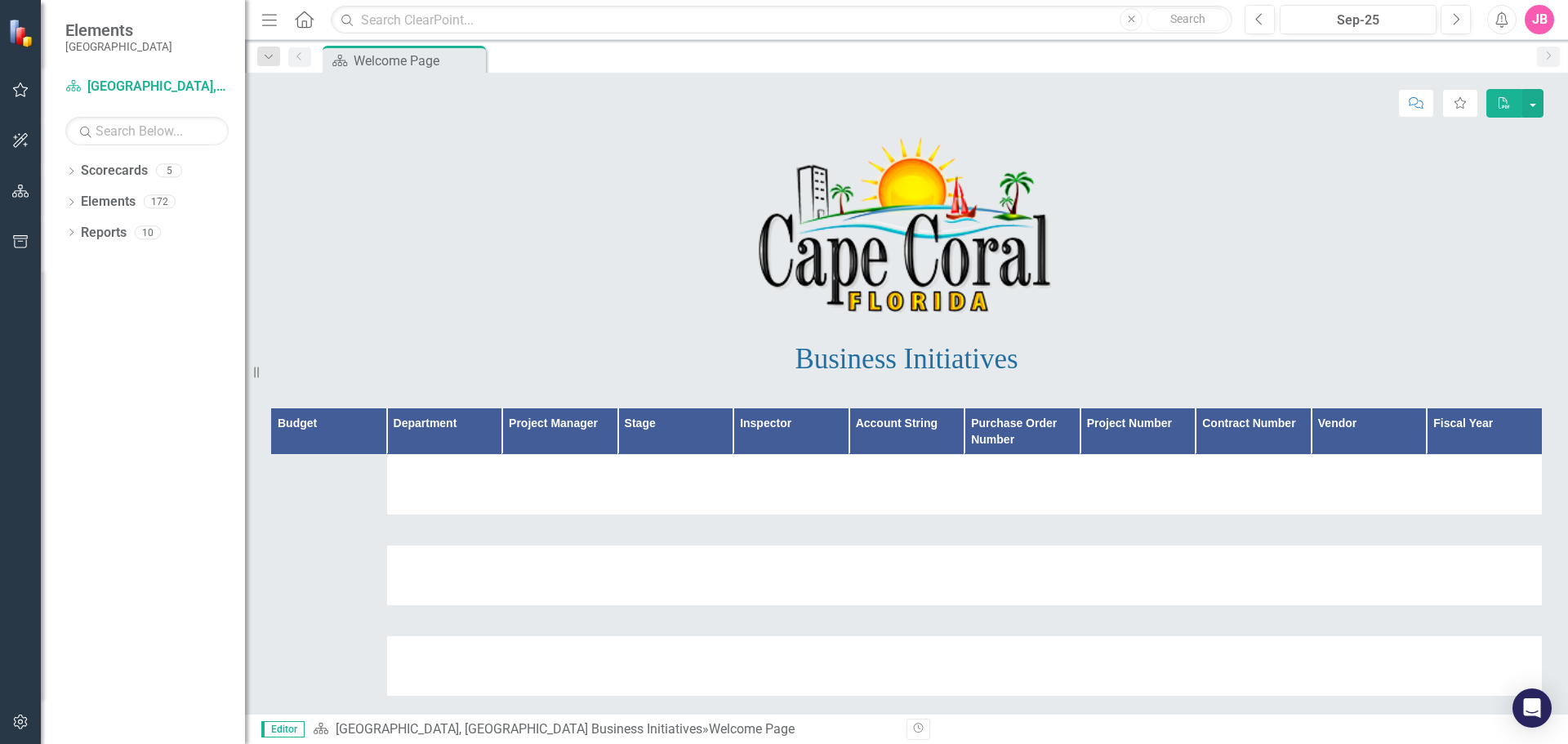
click at [25, 95] on icon "button" at bounding box center [21, 90] width 17 height 13
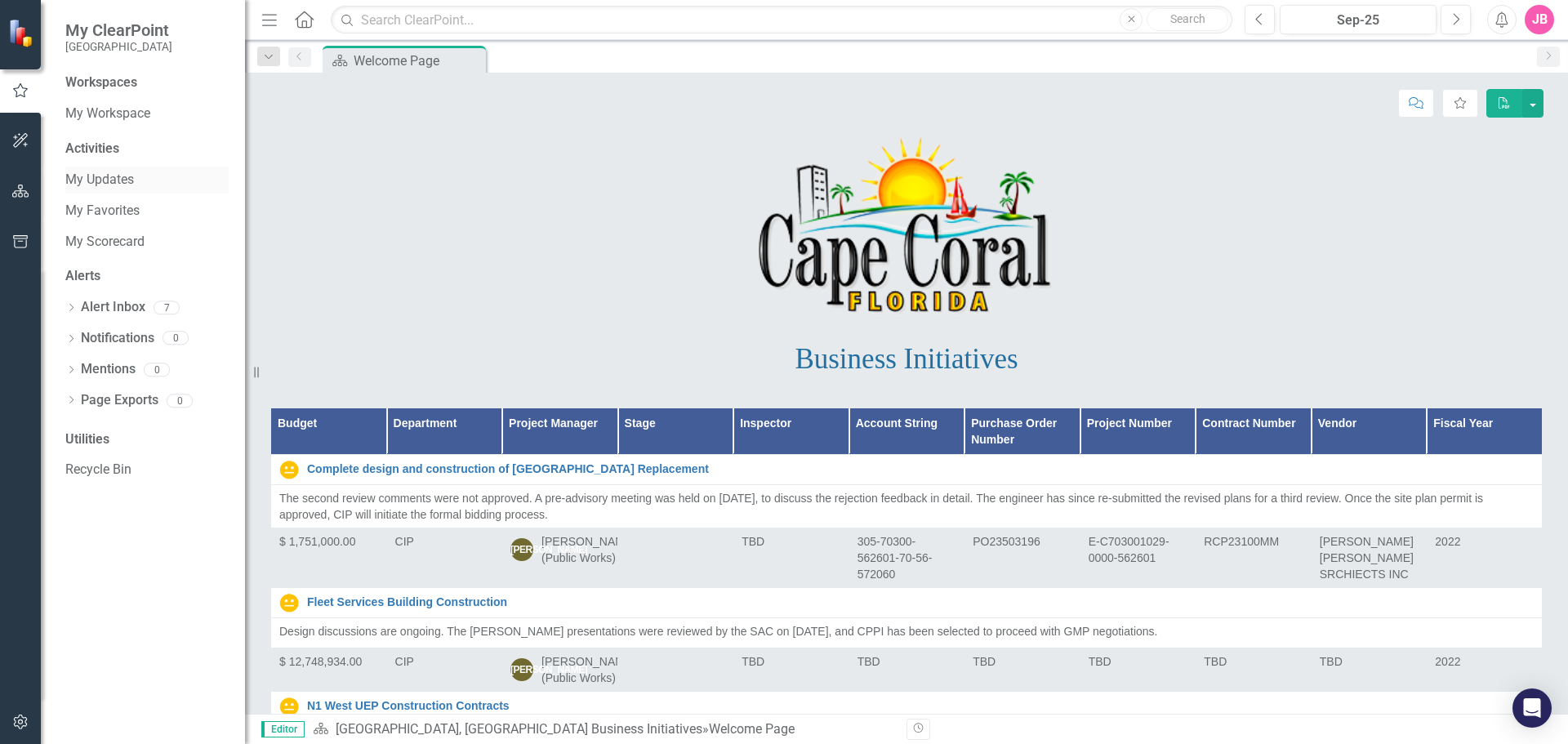
click at [87, 179] on link "My Updates" at bounding box center [147, 180] width 164 height 19
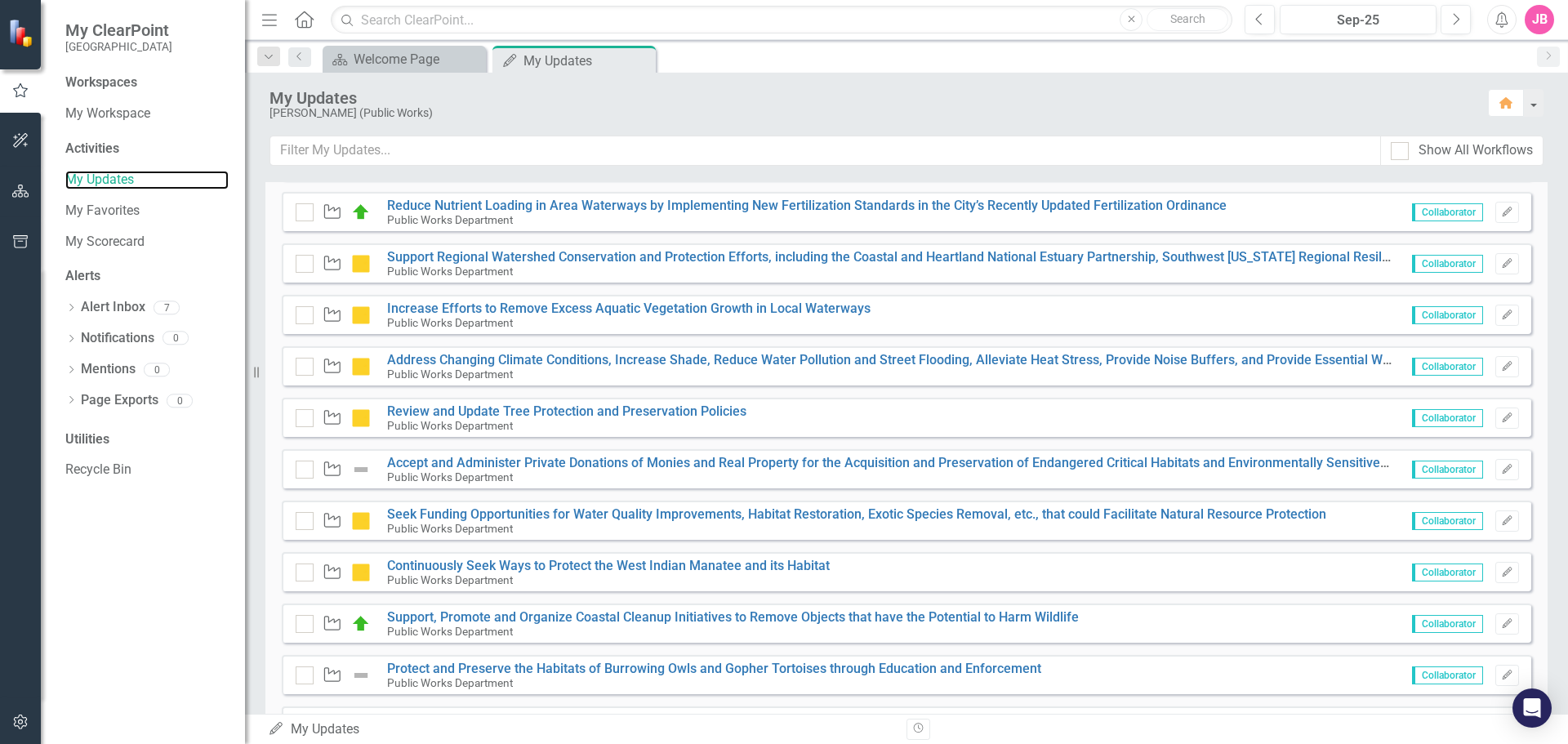
scroll to position [572, 0]
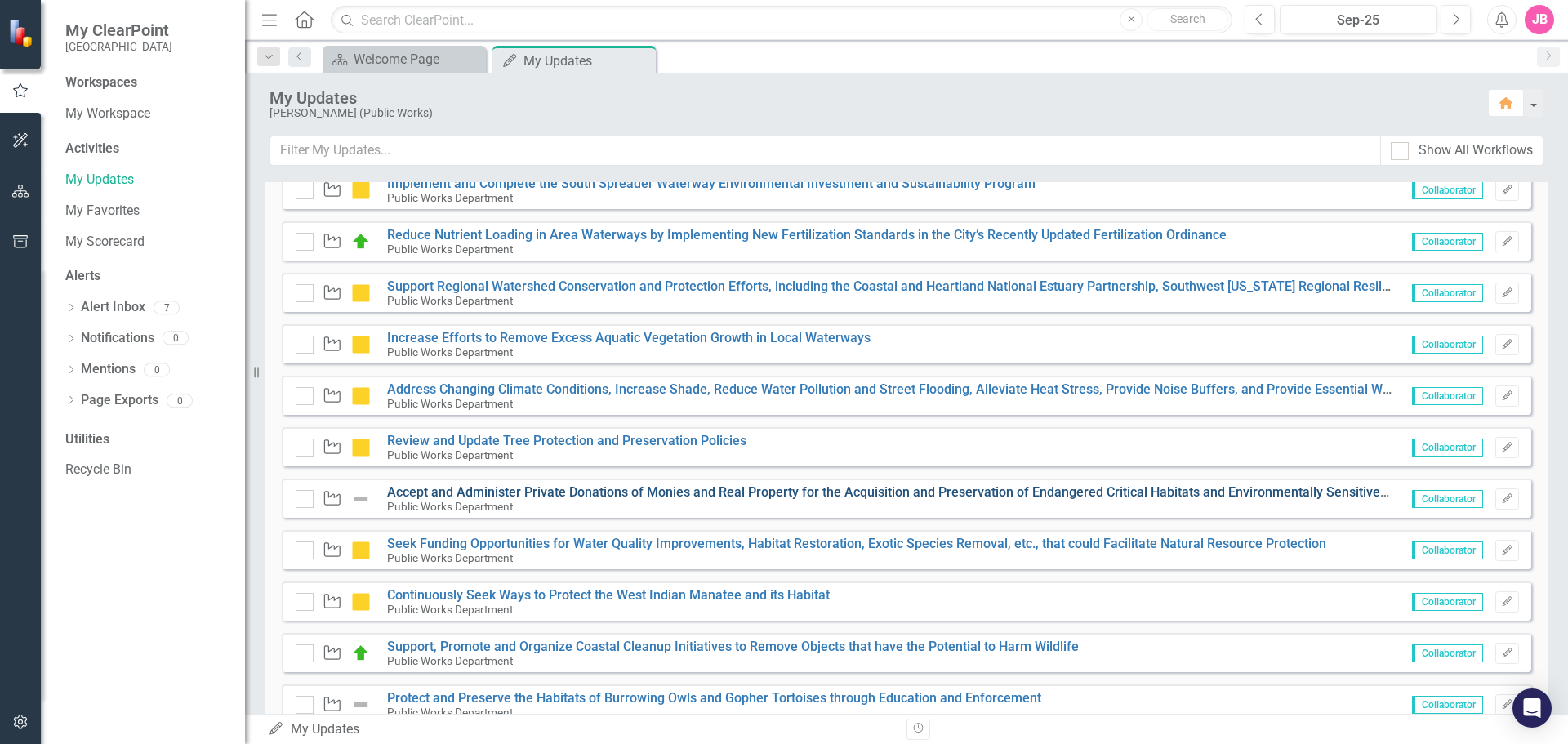
click at [519, 494] on link "Accept and Administer Private Donations of Monies and Real Property for the Acq…" at bounding box center [903, 492] width 1032 height 16
